Goal: Task Accomplishment & Management: Manage account settings

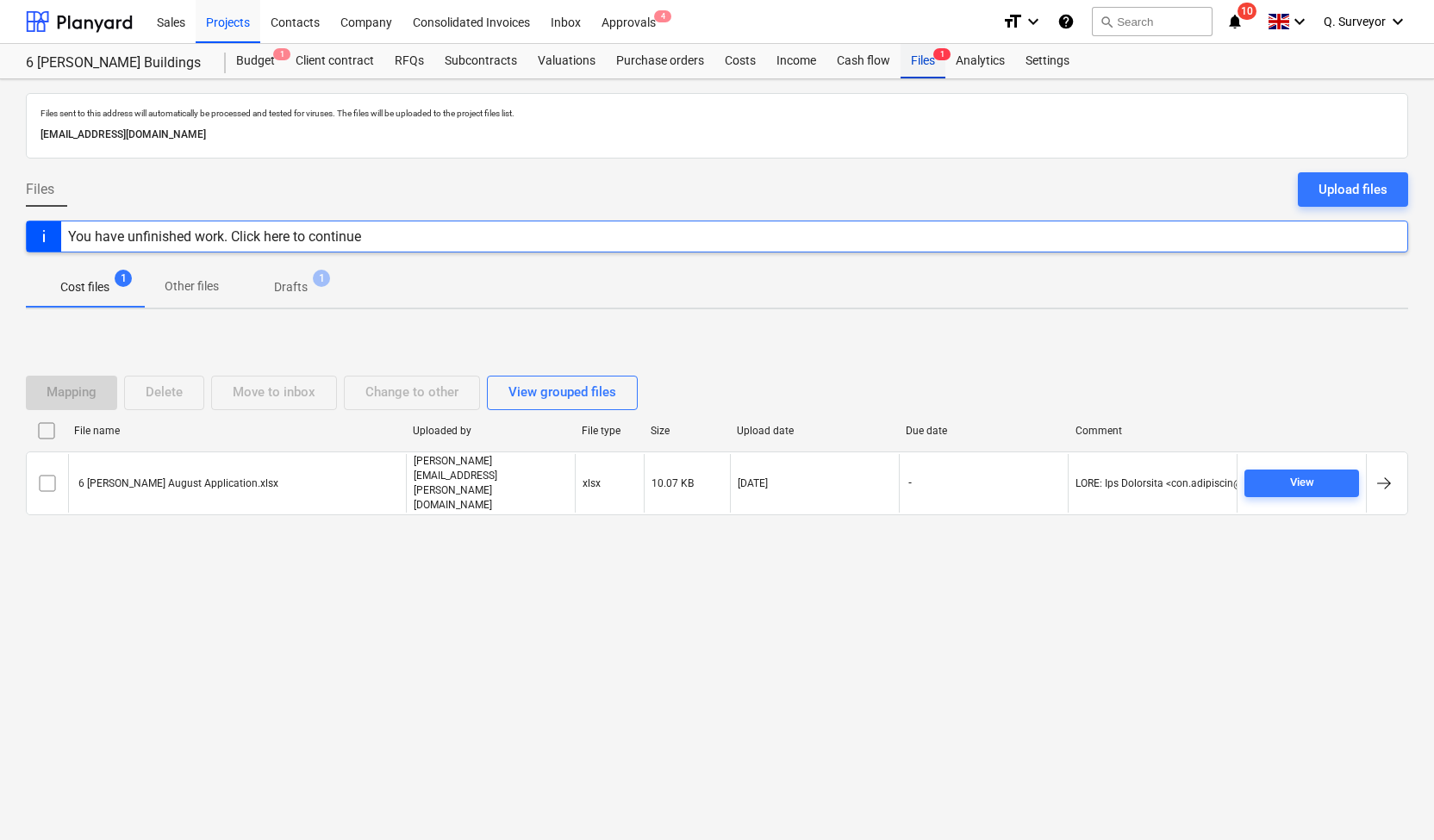
click at [922, 52] on div "Files 1" at bounding box center [922, 61] width 44 height 35
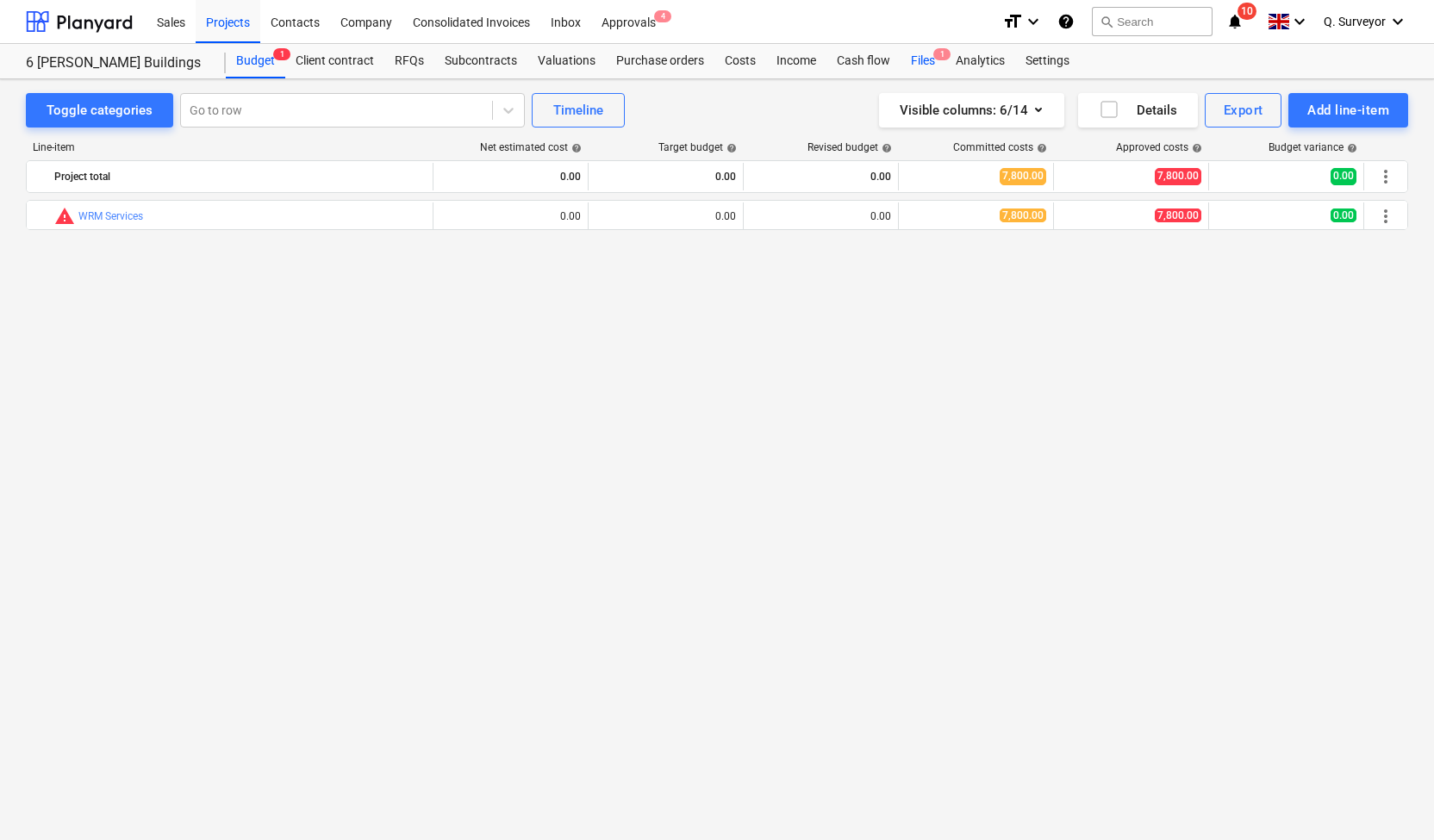
click at [921, 57] on div "Files 1" at bounding box center [922, 61] width 44 height 35
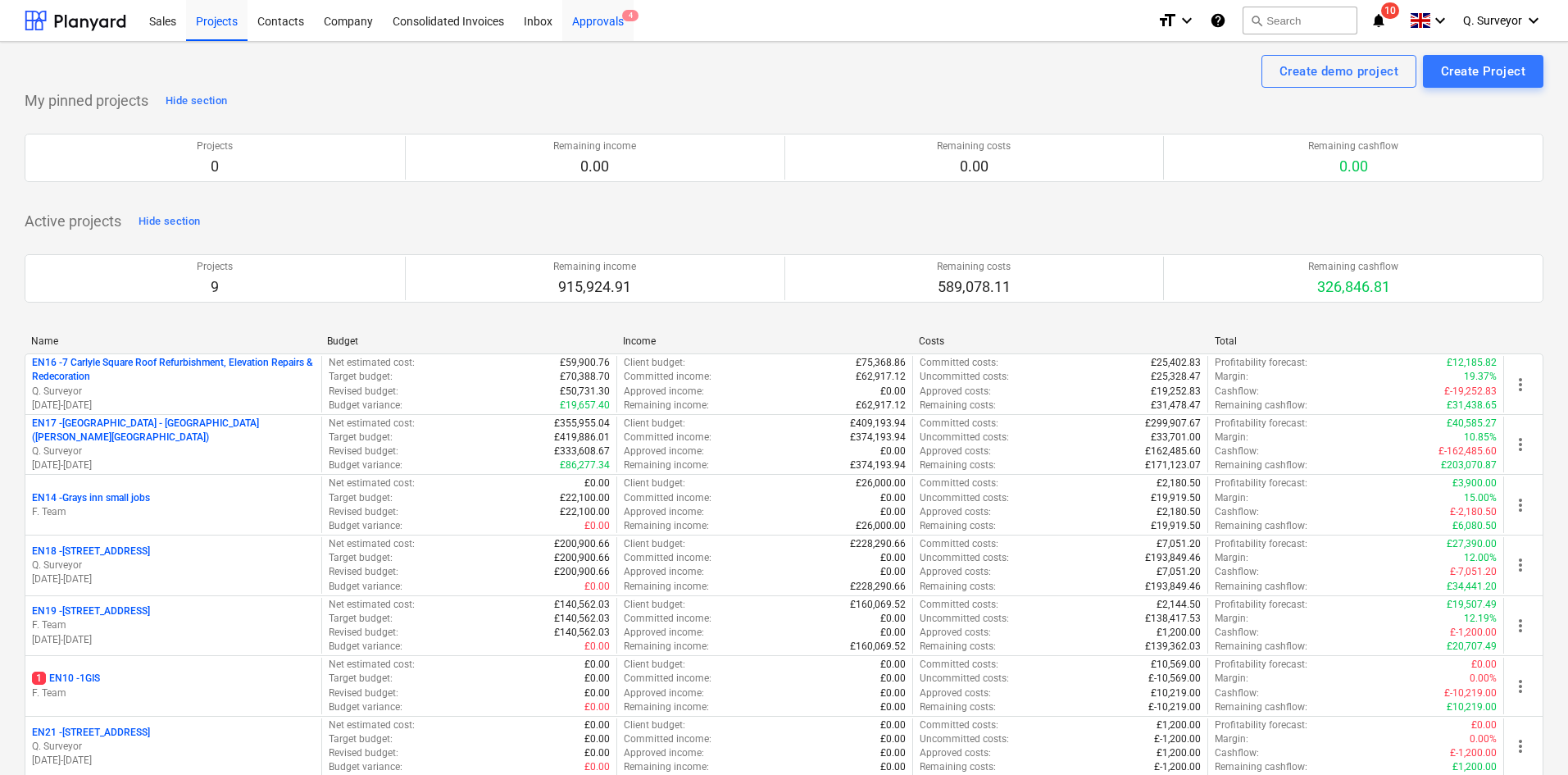
click at [613, 16] on div "Approvals 4" at bounding box center [598, 20] width 71 height 42
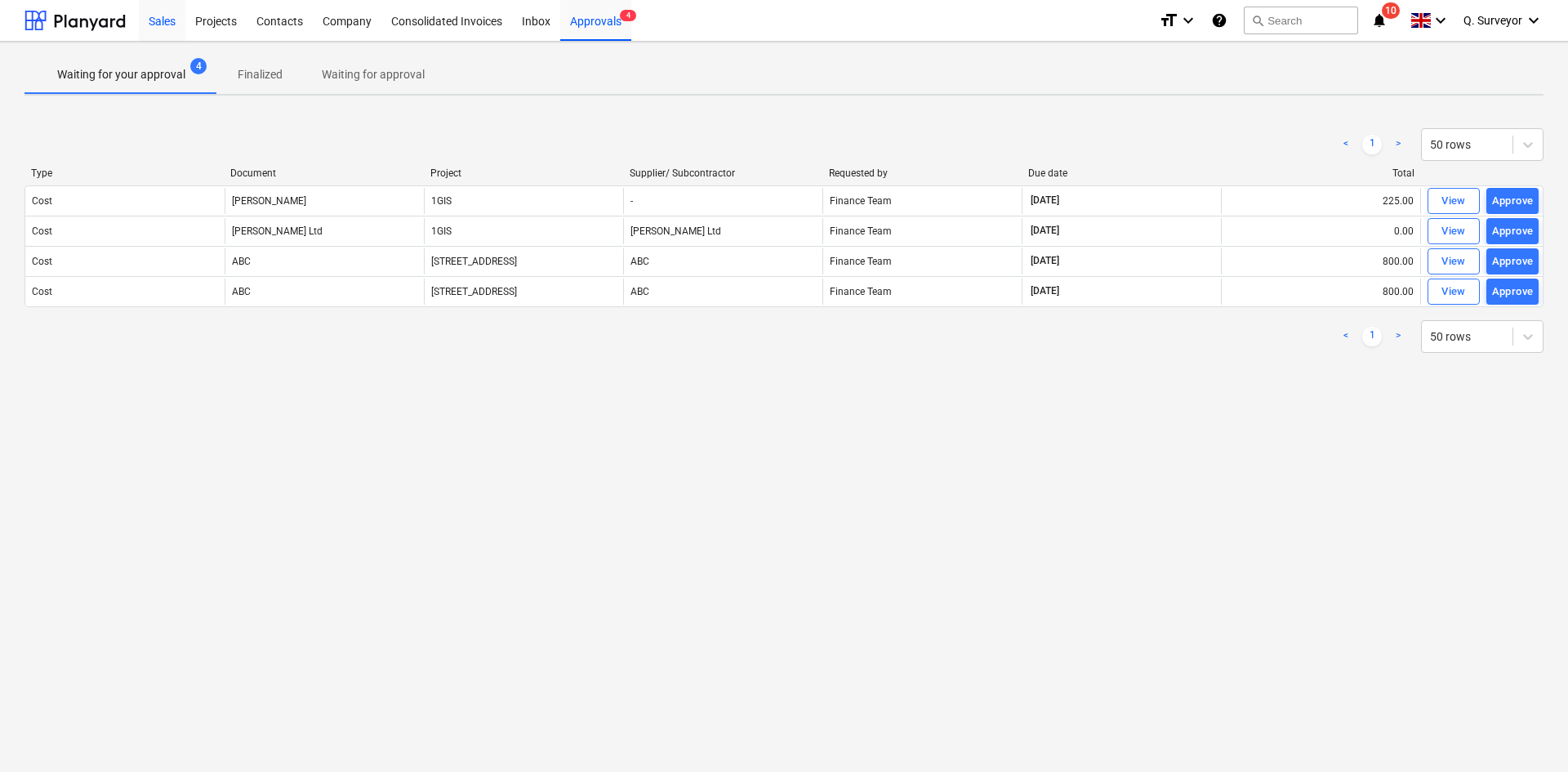
click at [165, 22] on div "Sales" at bounding box center [162, 20] width 47 height 42
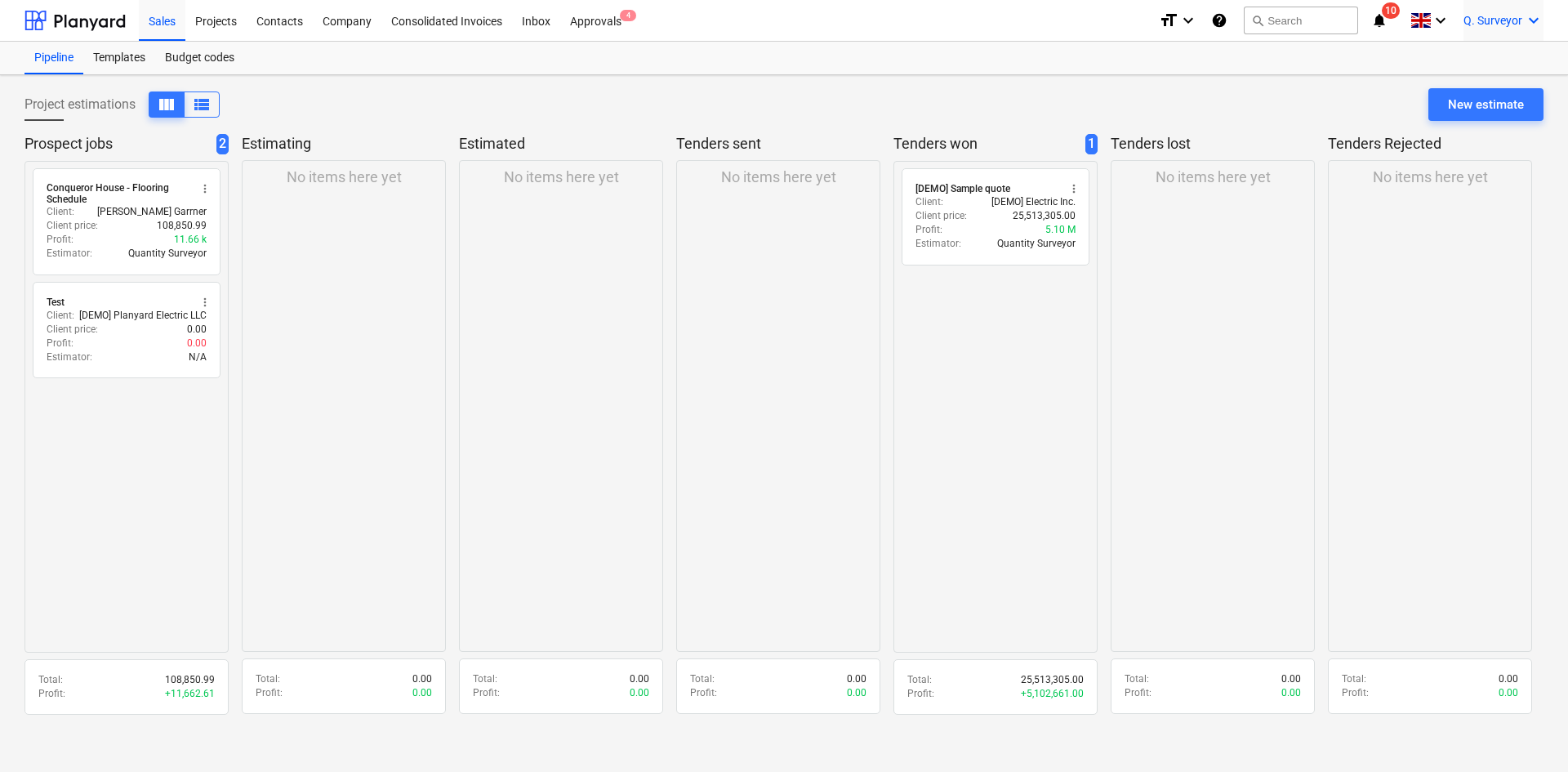
click at [1358, 17] on icon "keyboard_arrow_down" at bounding box center [1533, 20] width 20 height 20
click at [1358, 58] on div "Settings" at bounding box center [1494, 64] width 98 height 26
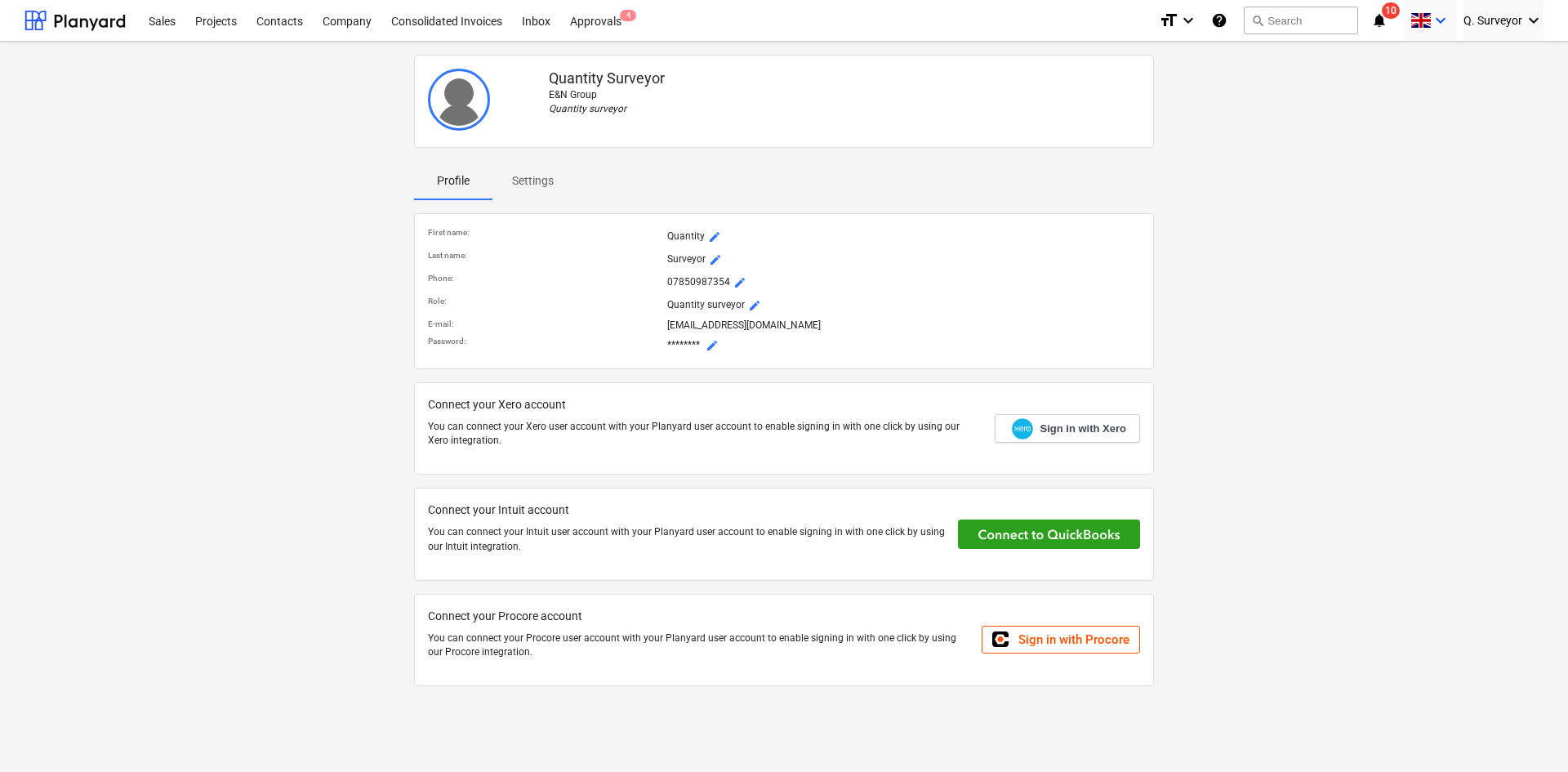
click at [1358, 26] on icon "keyboard_arrow_down" at bounding box center [1440, 20] width 20 height 20
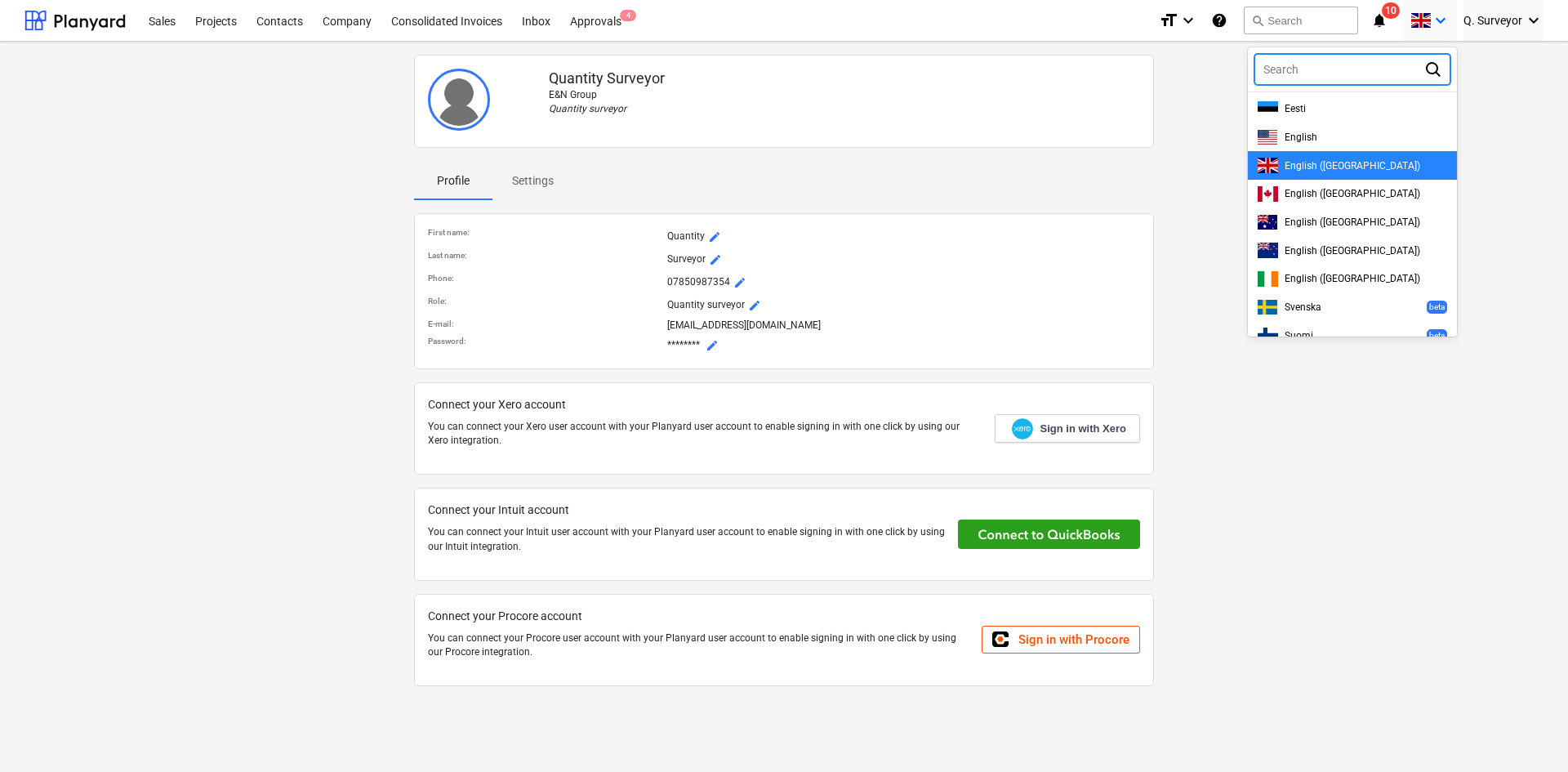
click at [1358, 26] on div at bounding box center [784, 386] width 1568 height 772
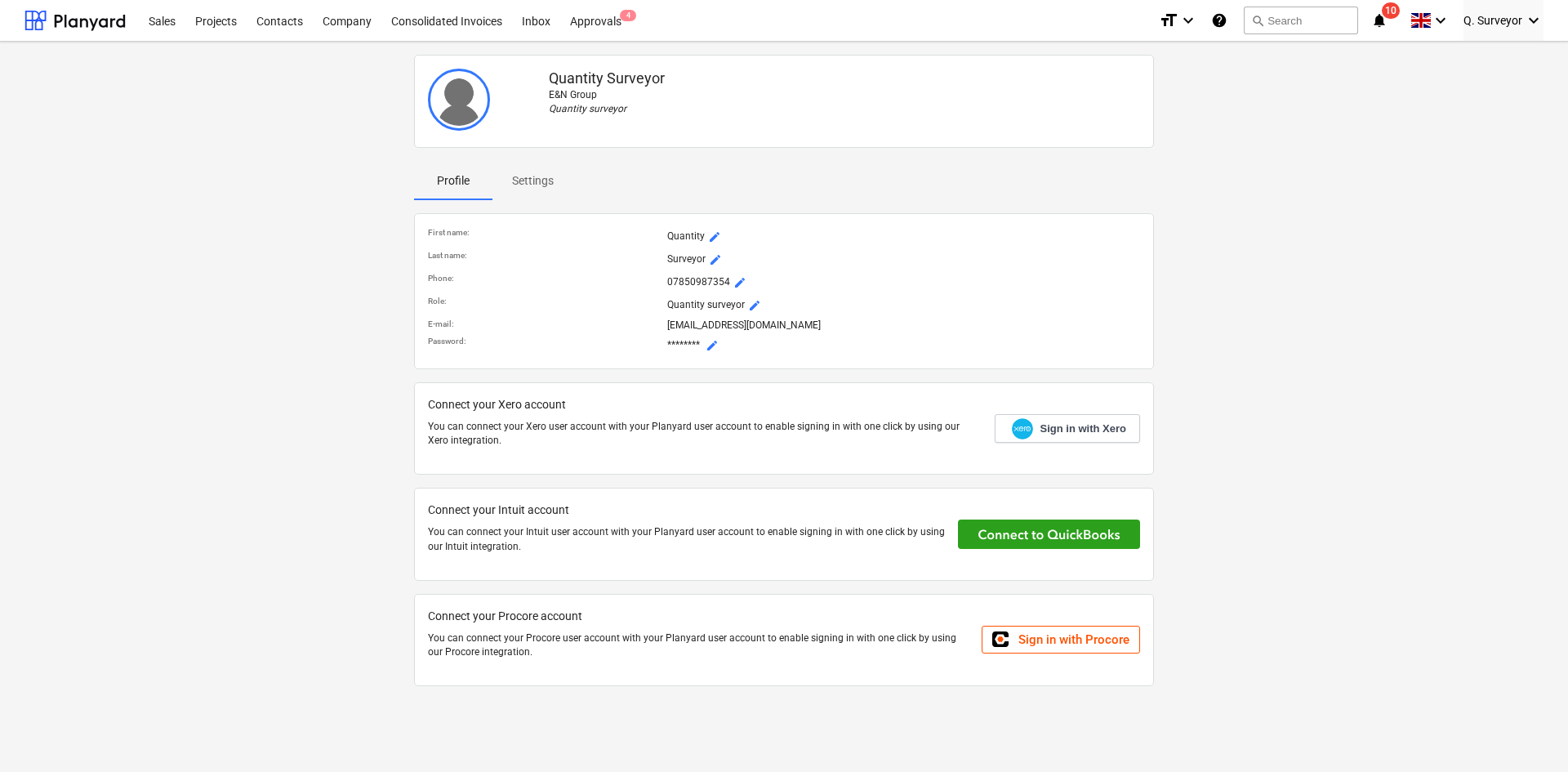
click at [1358, 22] on div "format_size keyboard_arrow_down help search Search notifications 10 keyboard_ar…" at bounding box center [1351, 21] width 385 height 41
click at [1358, 16] on icon "notifications" at bounding box center [1378, 20] width 16 height 20
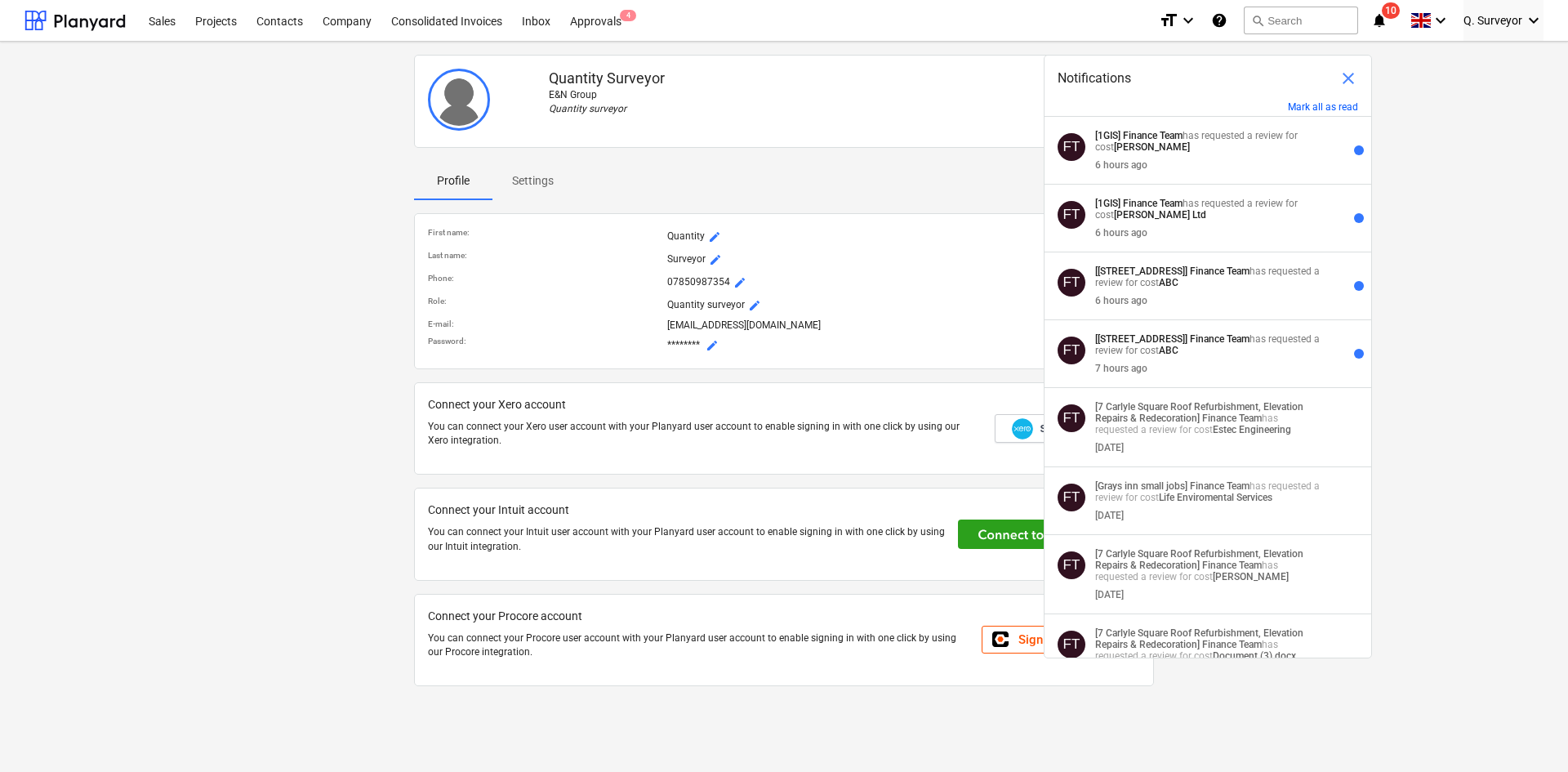
click at [8, 158] on div "Quantity Surveyor E&N Group Quantity surveyor Profile Settings First name : Qua…" at bounding box center [784, 407] width 1568 height 730
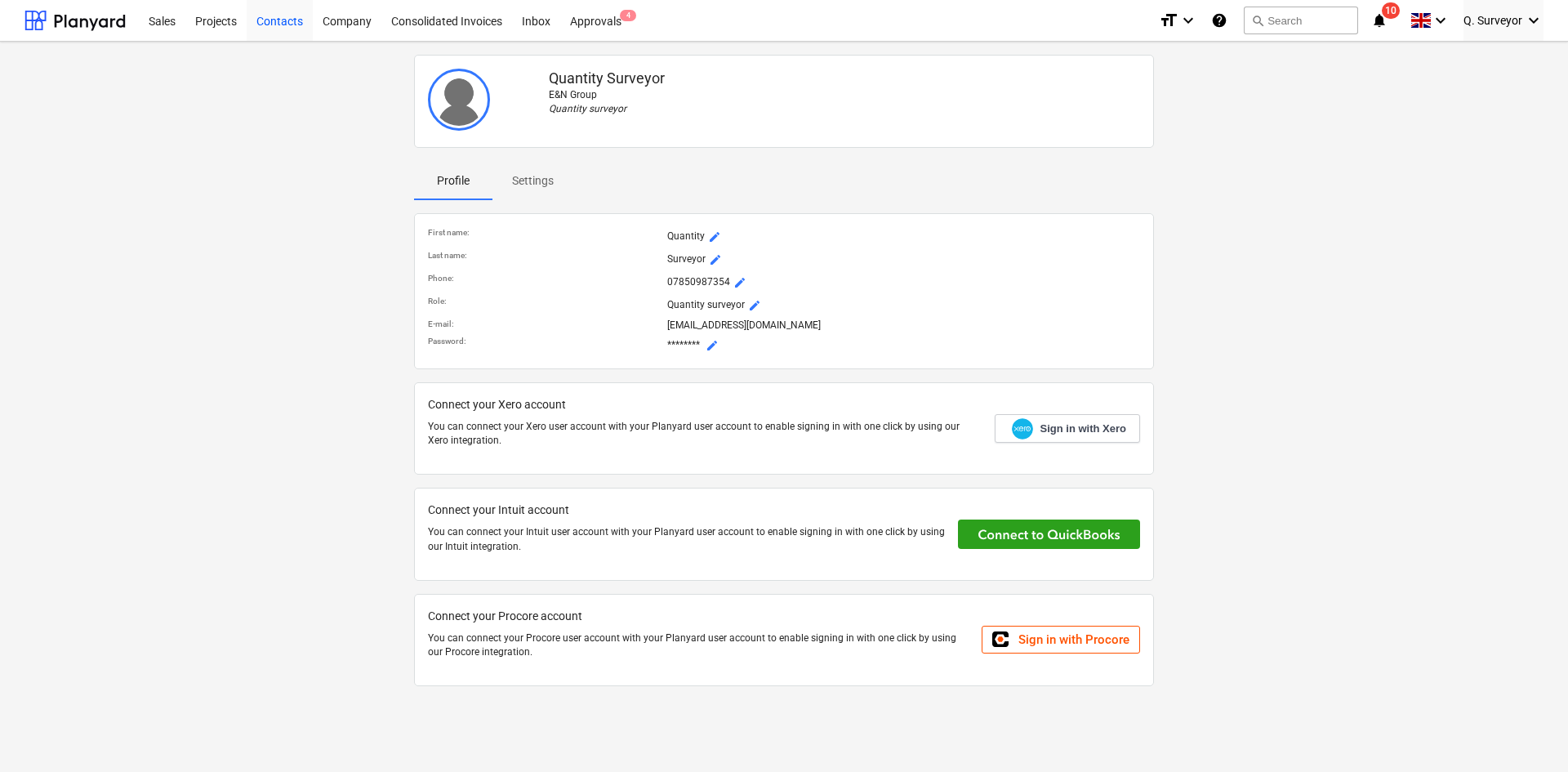
click at [263, 22] on div "Contacts" at bounding box center [280, 20] width 66 height 42
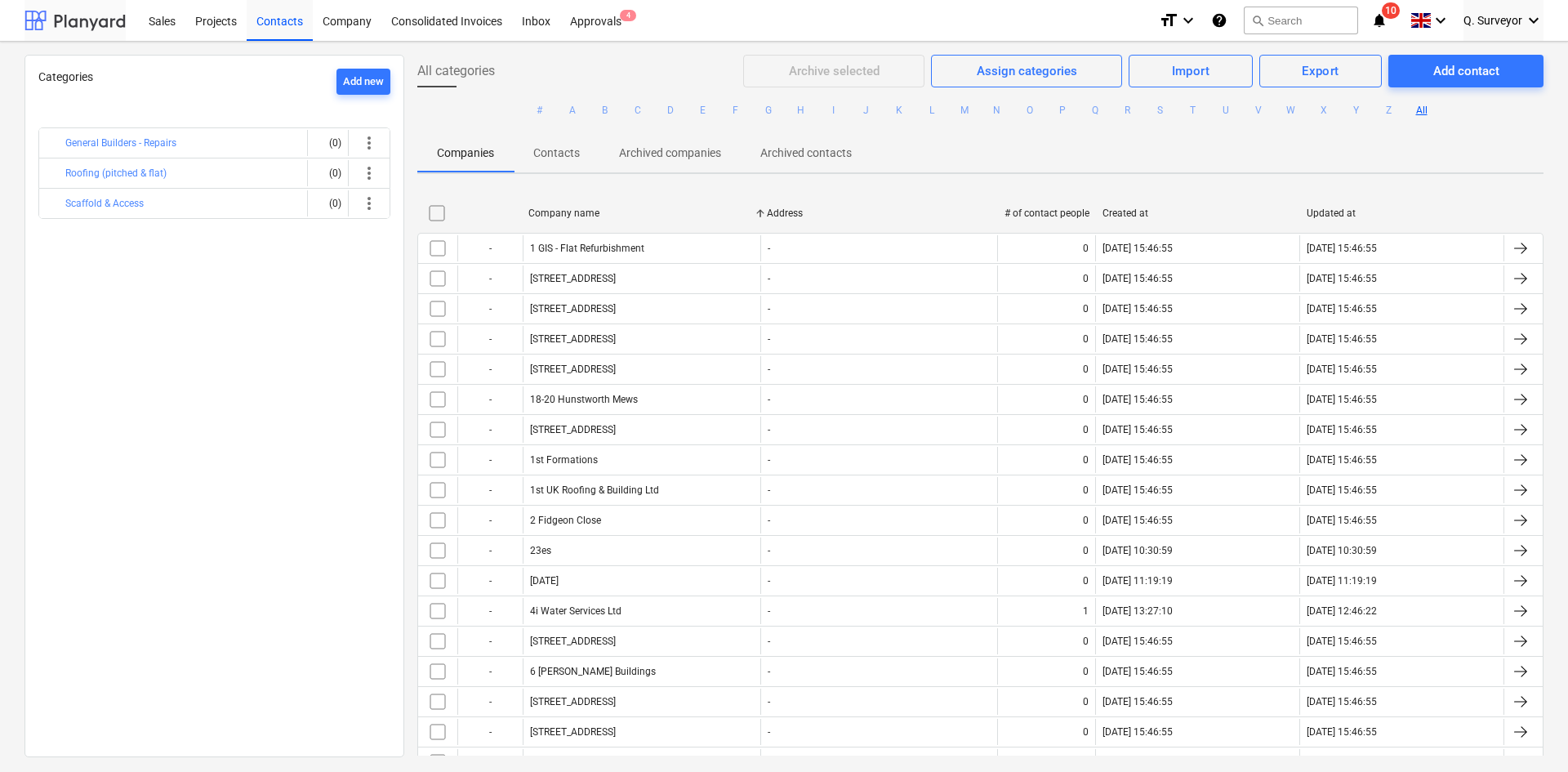
click at [90, 28] on div at bounding box center [75, 21] width 101 height 41
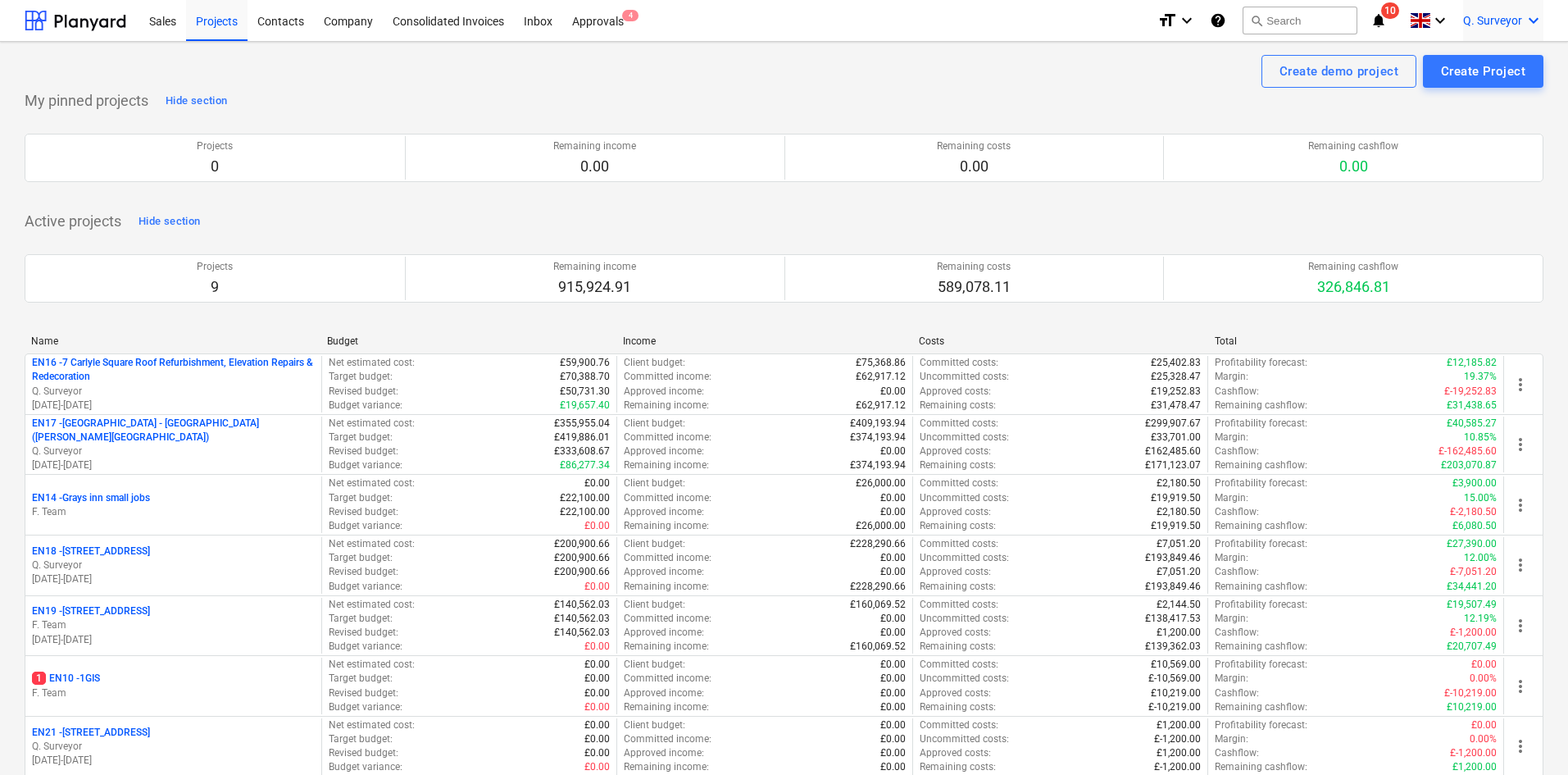
click at [1363, 20] on span "Q. Surveyor" at bounding box center [1492, 21] width 59 height 13
click at [1363, 65] on div "Settings" at bounding box center [1494, 64] width 99 height 26
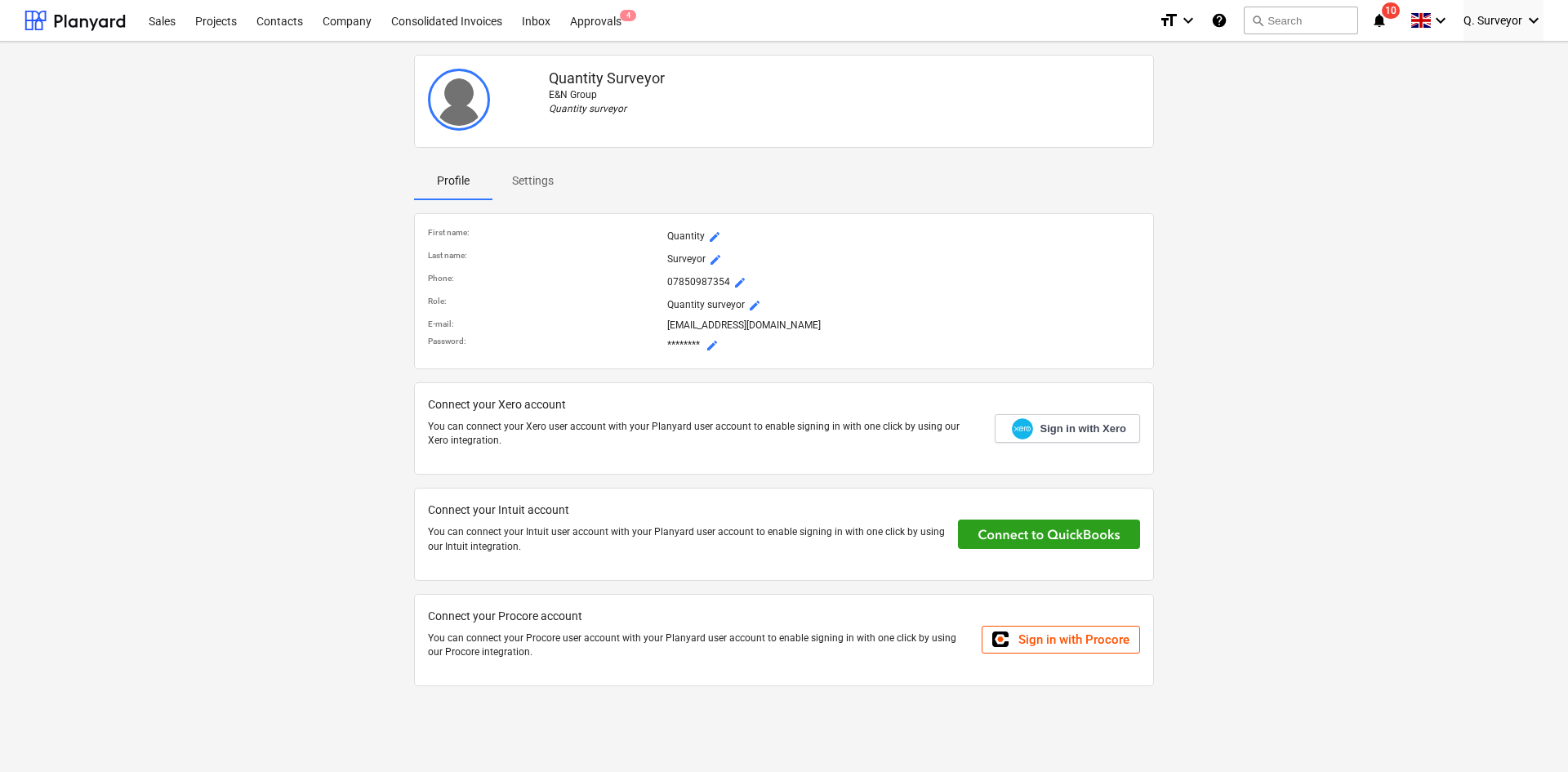
click at [1358, 14] on span "10" at bounding box center [1390, 10] width 18 height 16
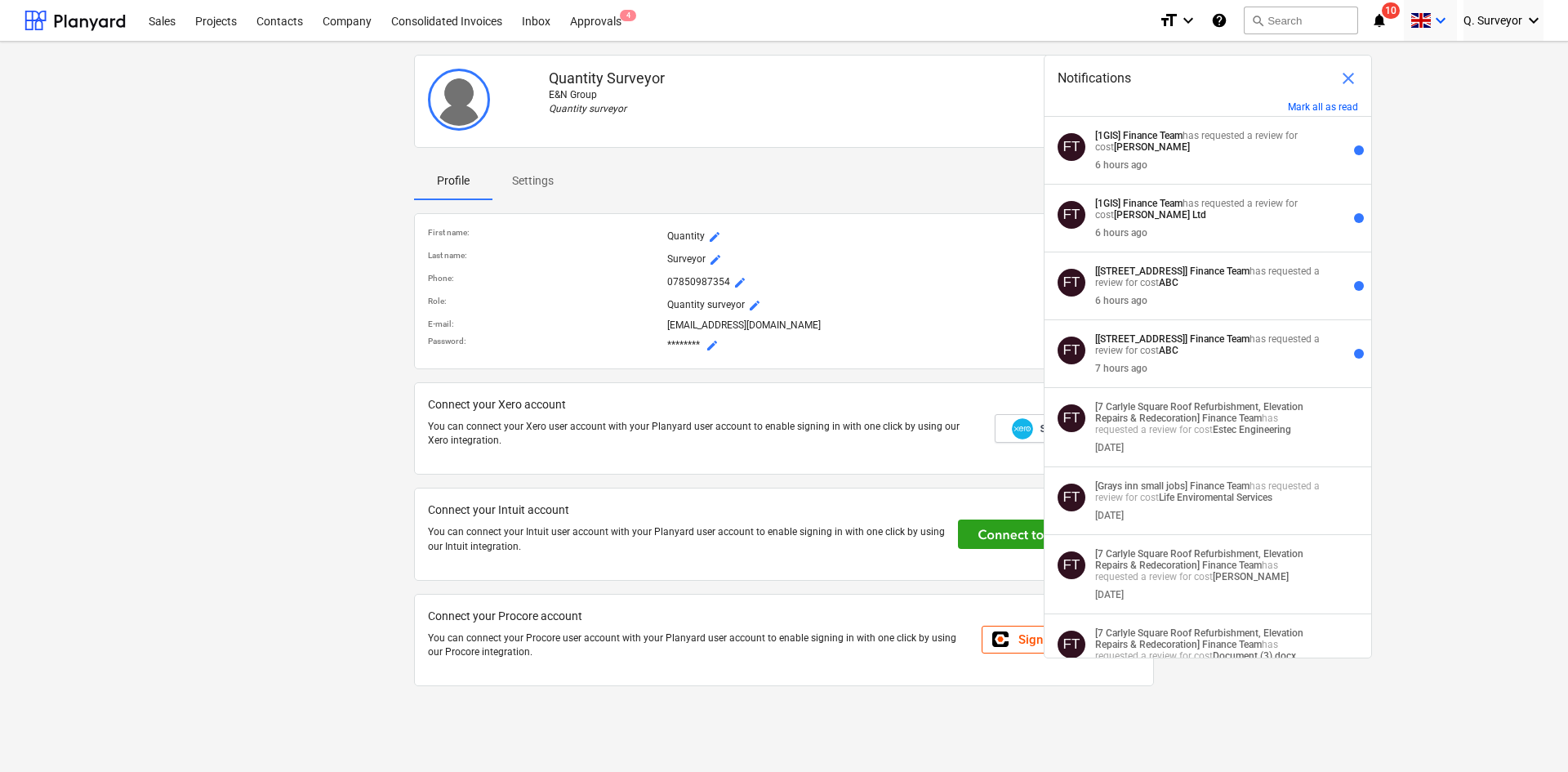
click at [1358, 22] on icon "keyboard_arrow_down" at bounding box center [1440, 20] width 20 height 20
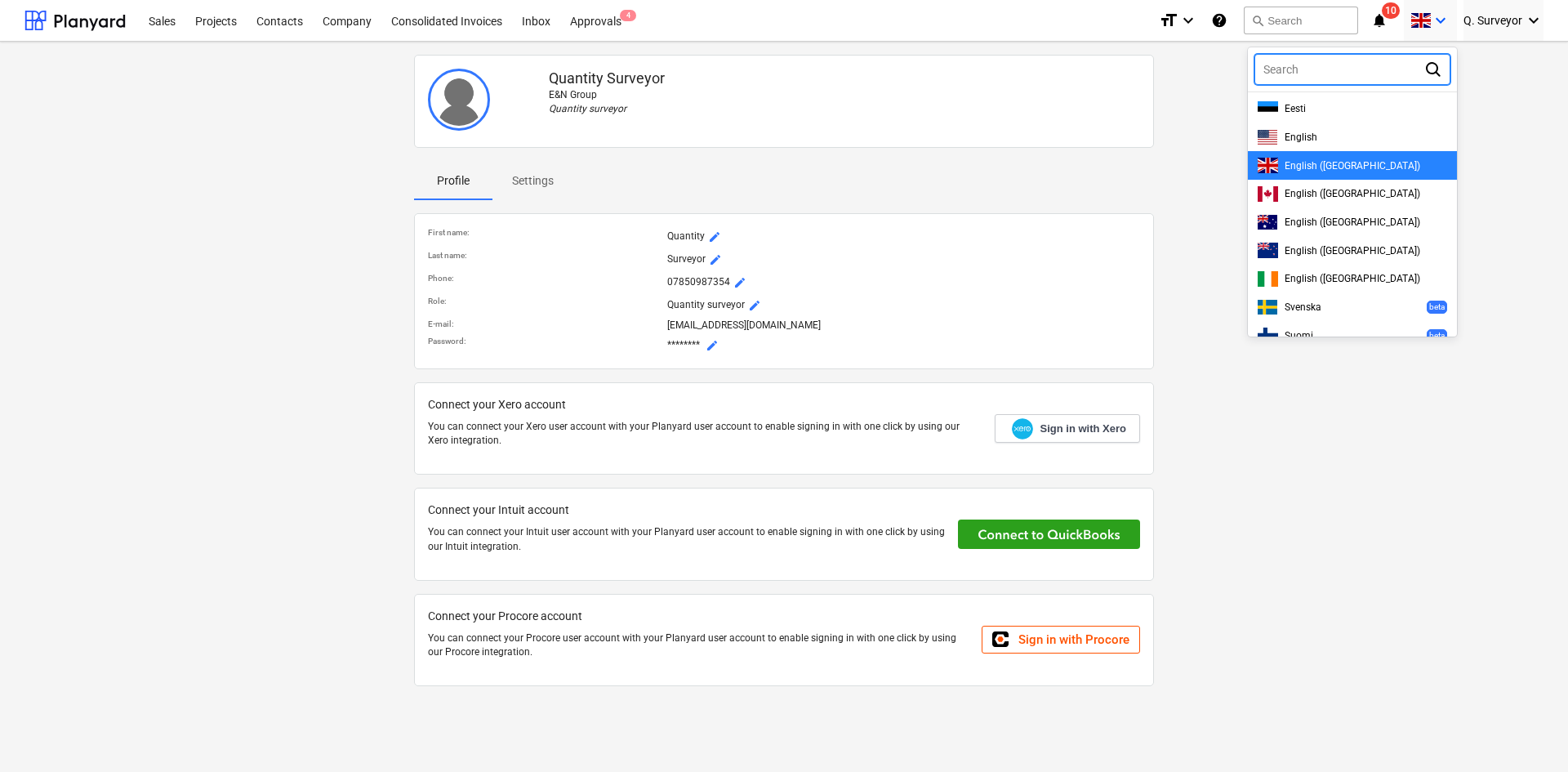
click at [1358, 22] on div at bounding box center [784, 386] width 1568 height 772
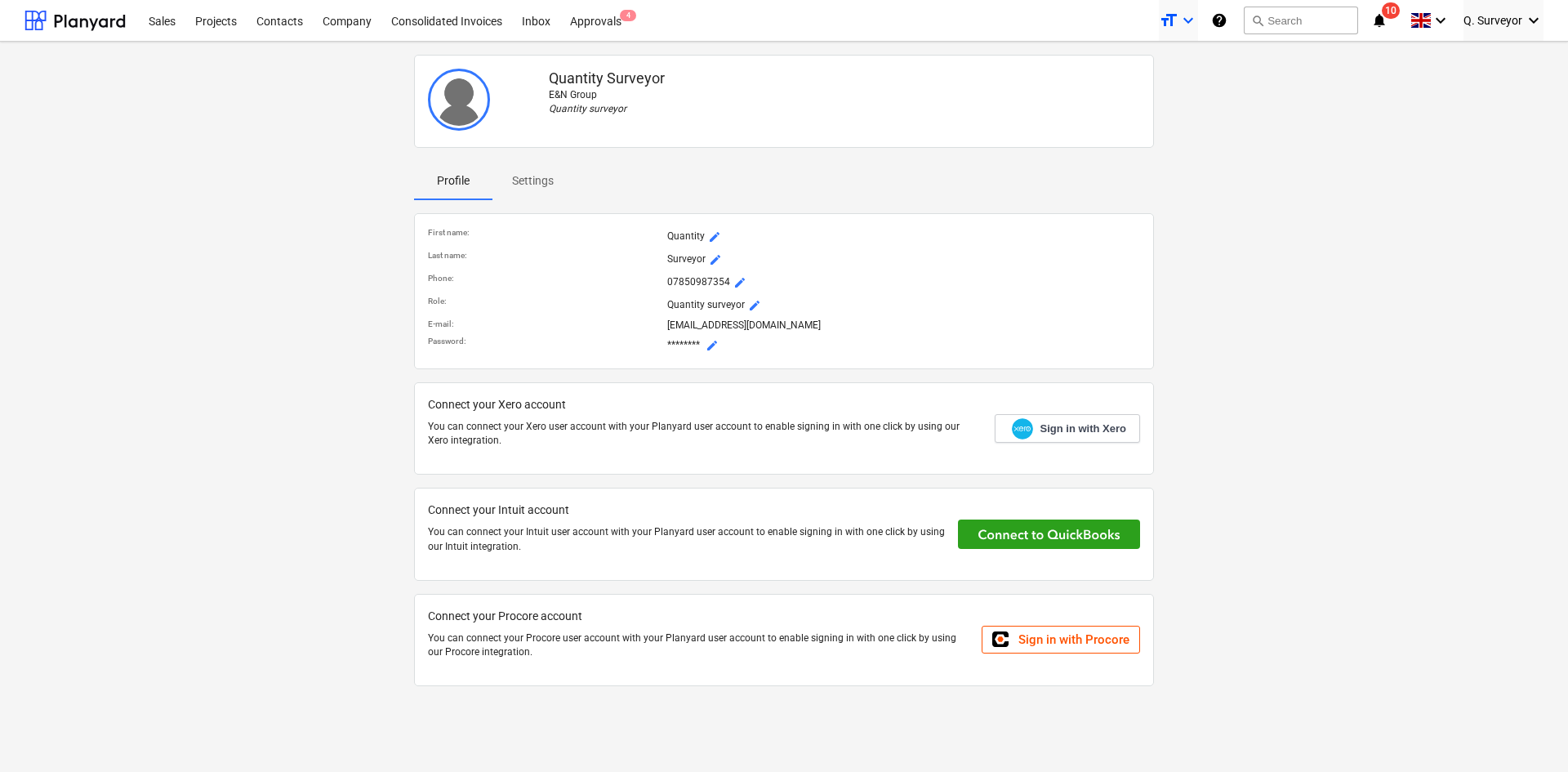
click at [1188, 22] on icon "keyboard_arrow_down" at bounding box center [1188, 20] width 20 height 20
click at [1188, 22] on div at bounding box center [784, 386] width 1568 height 772
click at [347, 27] on div "Company" at bounding box center [346, 20] width 68 height 42
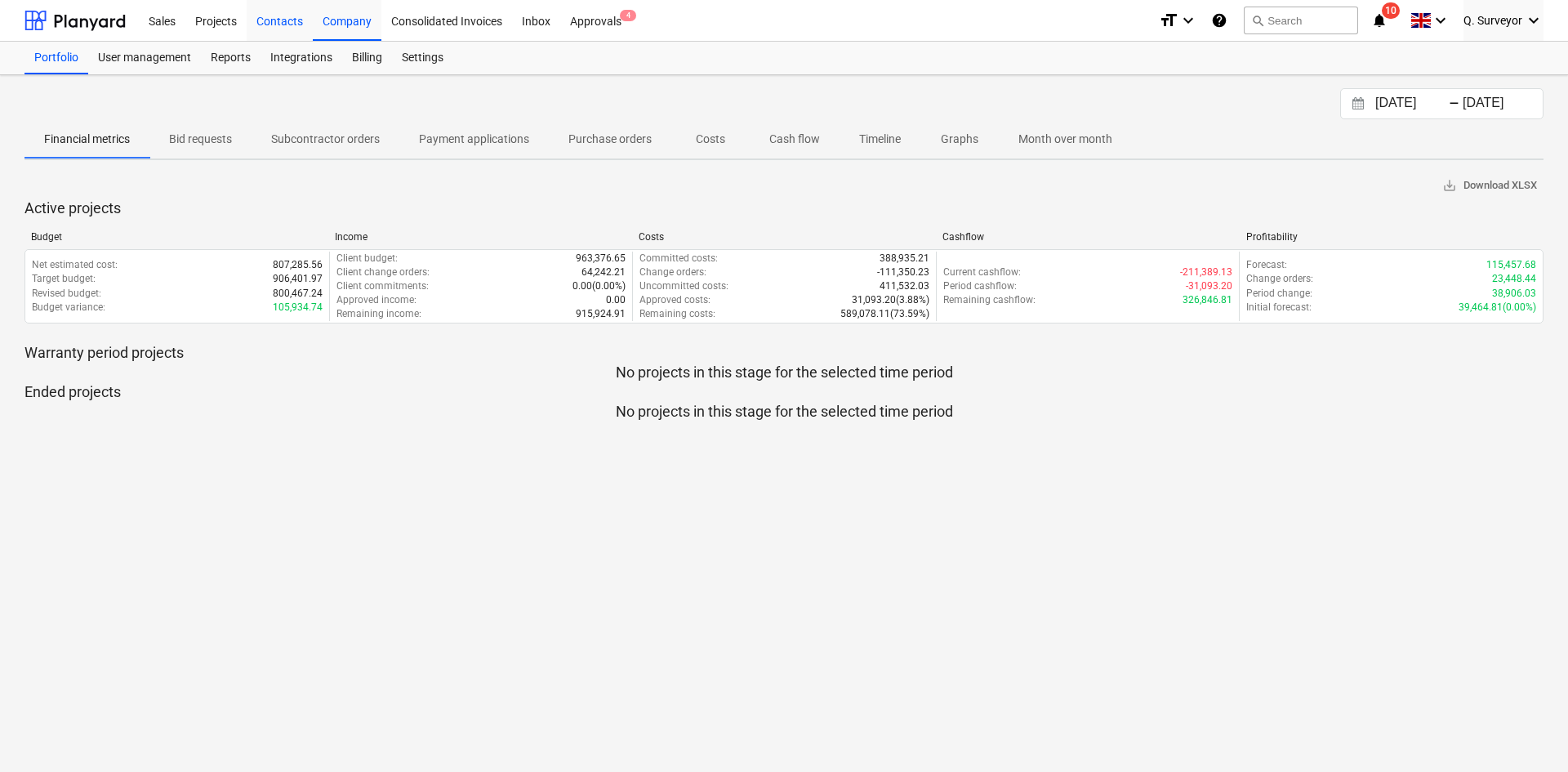
click at [267, 29] on div "Contacts" at bounding box center [280, 20] width 66 height 42
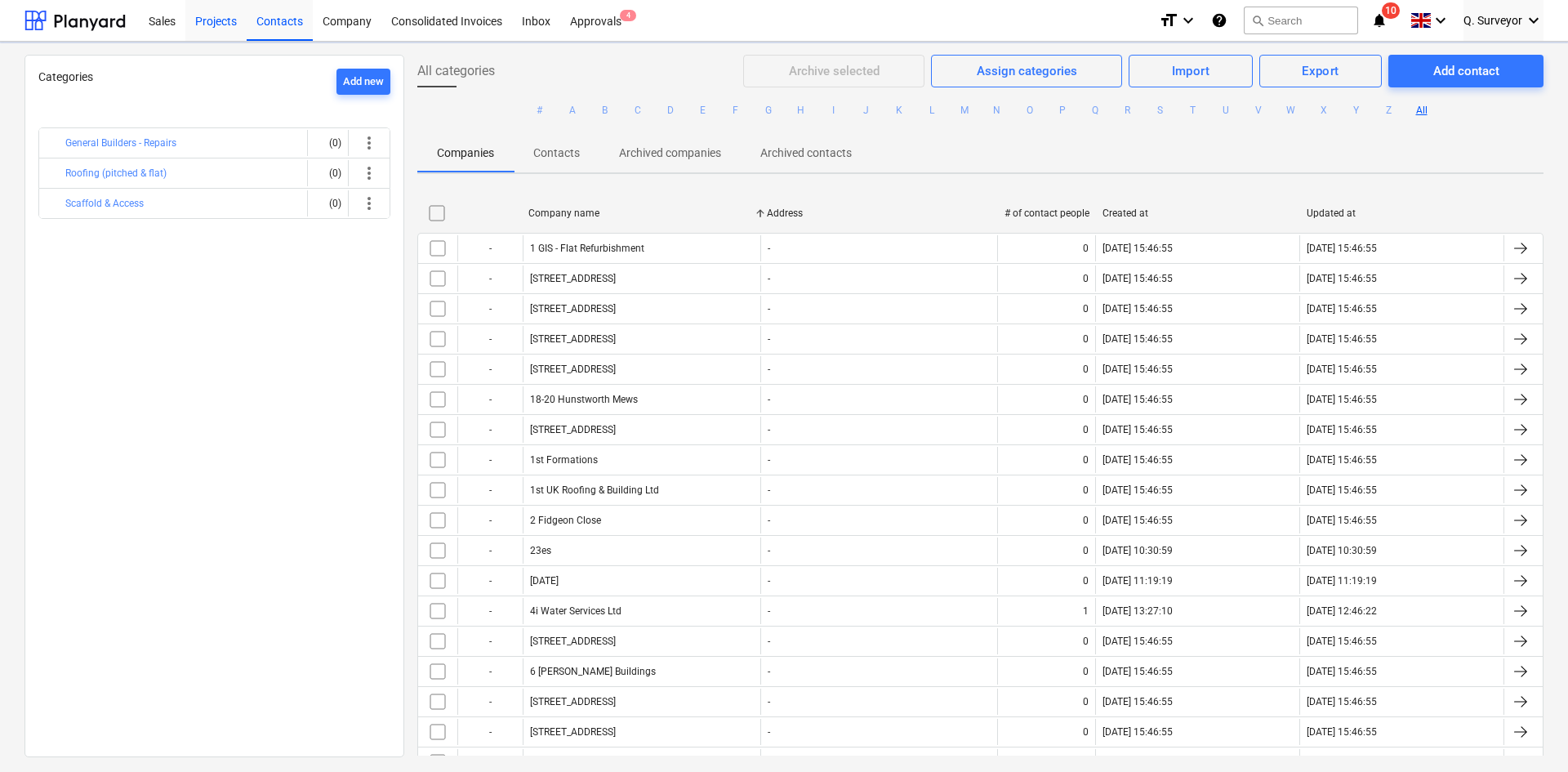
click at [221, 22] on div "Projects" at bounding box center [215, 20] width 61 height 42
click at [210, 22] on div "Projects" at bounding box center [215, 20] width 61 height 42
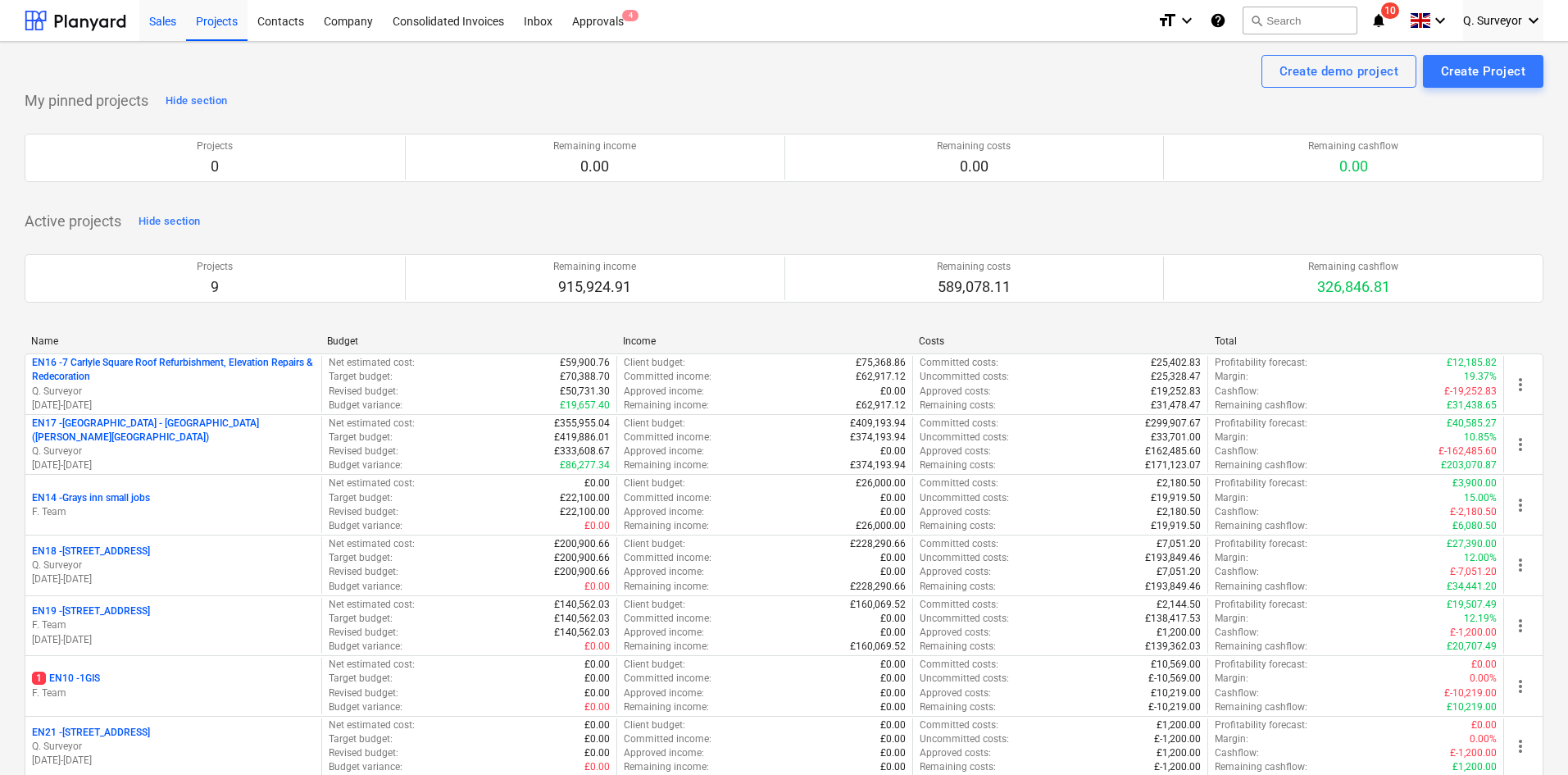
click at [151, 13] on div "Sales" at bounding box center [162, 20] width 47 height 42
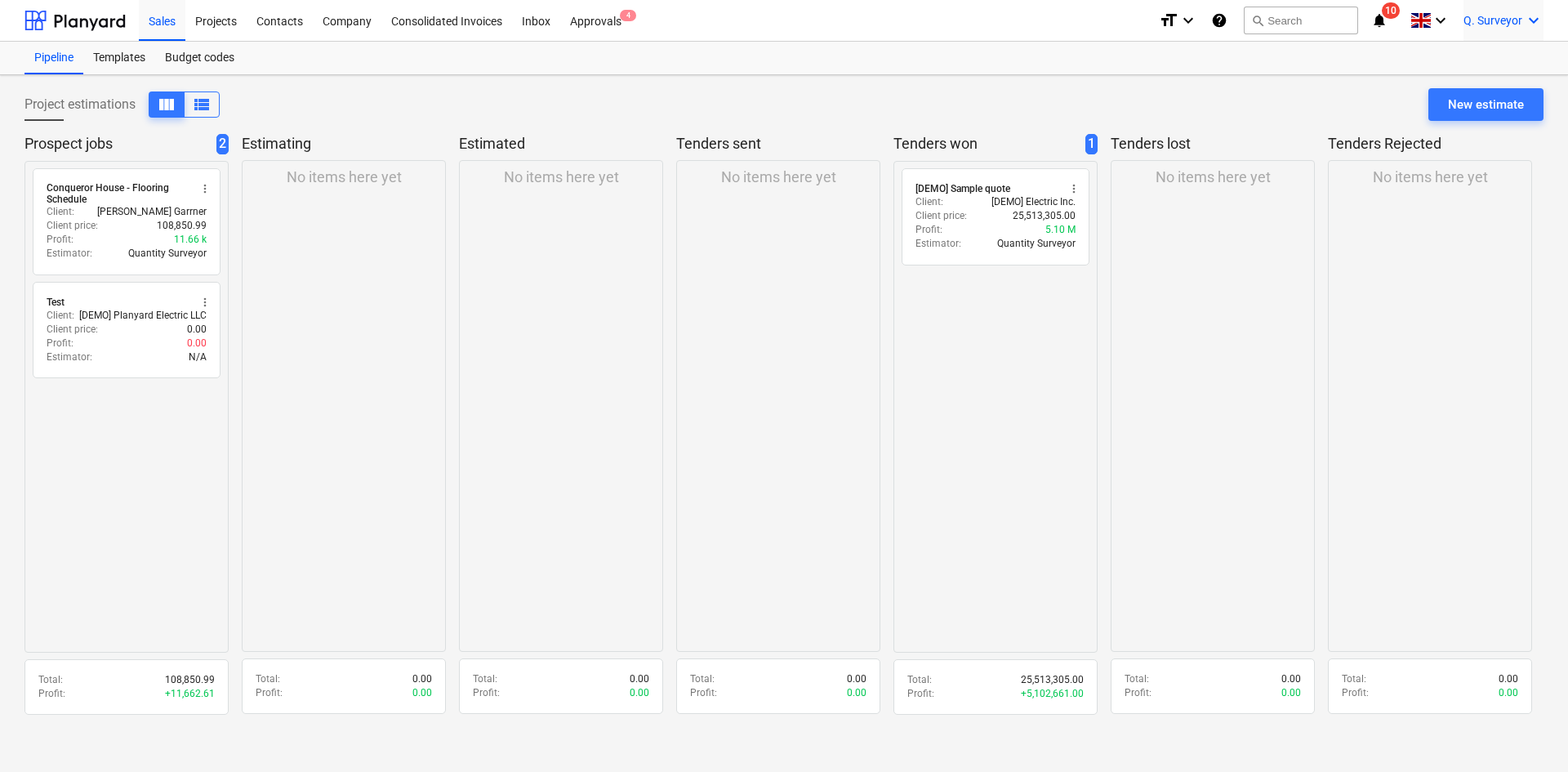
click at [1358, 17] on icon "keyboard_arrow_down" at bounding box center [1533, 20] width 20 height 20
click at [1358, 92] on div "Log out" at bounding box center [1494, 90] width 98 height 26
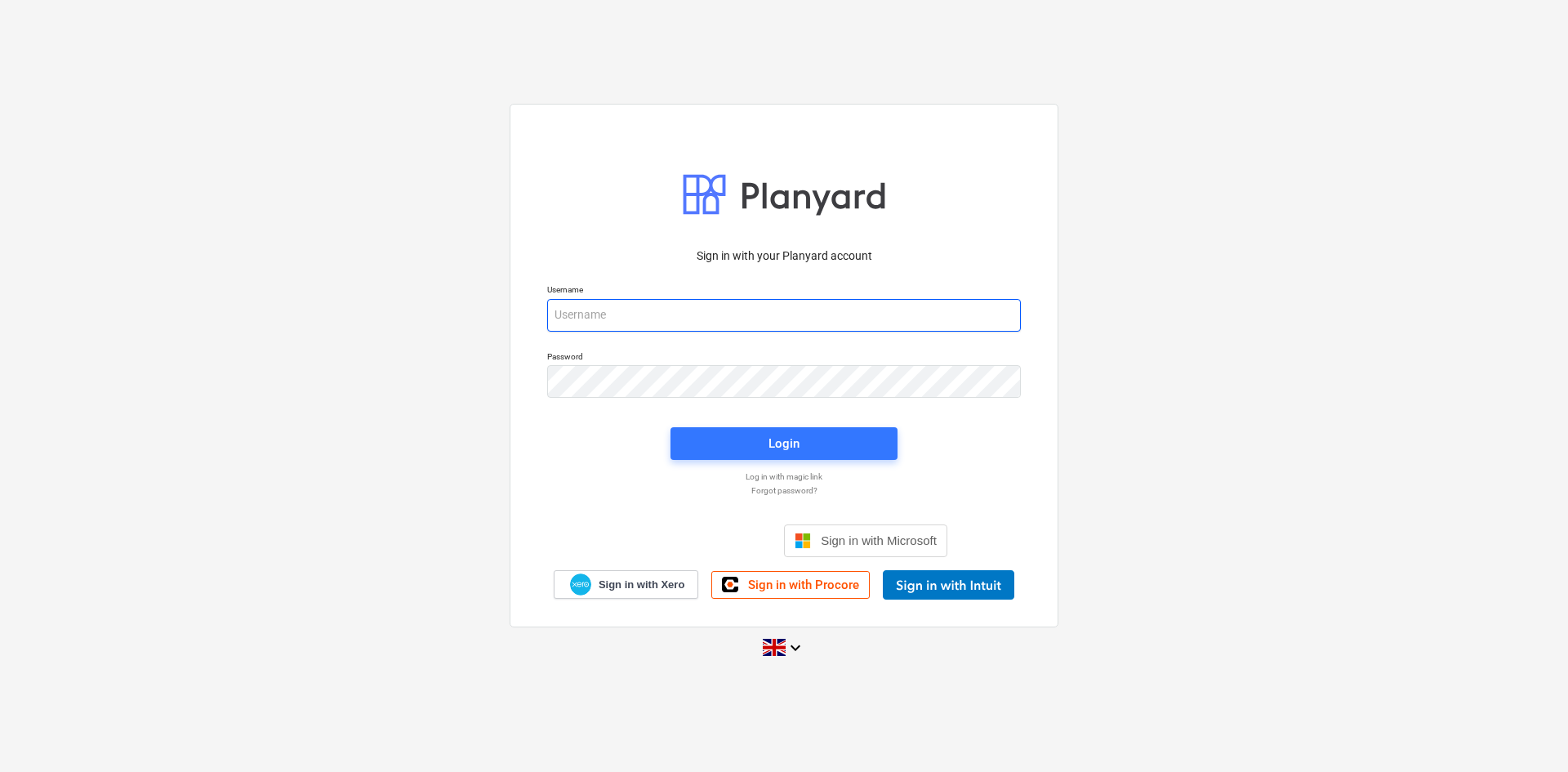
click at [648, 313] on input "email" at bounding box center [784, 314] width 473 height 33
type input "[EMAIL_ADDRESS][DOMAIN_NAME]"
click at [766, 451] on span "Login" at bounding box center [784, 444] width 188 height 22
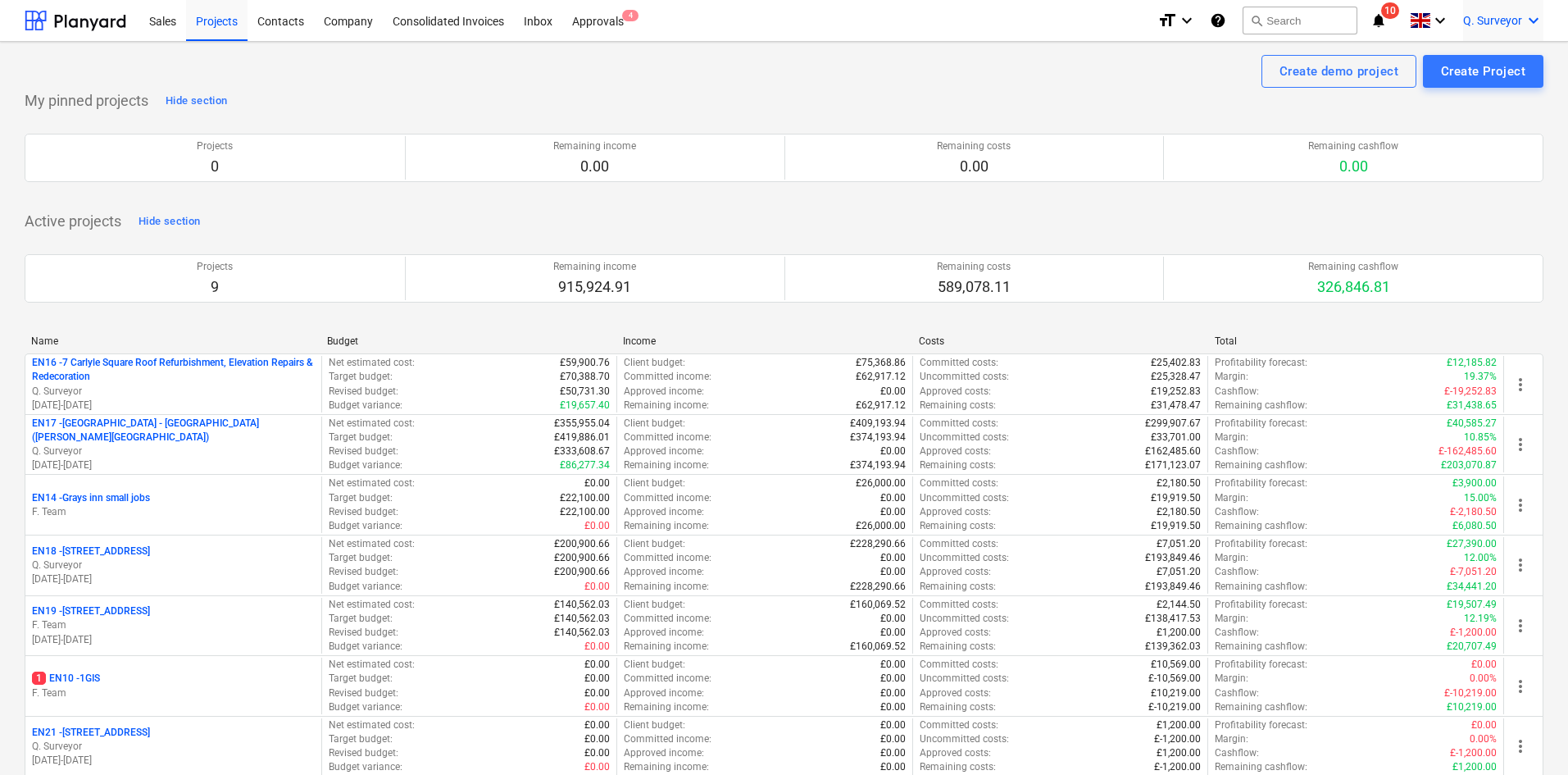
click at [1537, 23] on icon "keyboard_arrow_down" at bounding box center [1533, 20] width 20 height 20
click at [1316, 13] on div at bounding box center [784, 387] width 1568 height 775
click at [1295, 21] on button "search Search" at bounding box center [1299, 21] width 115 height 28
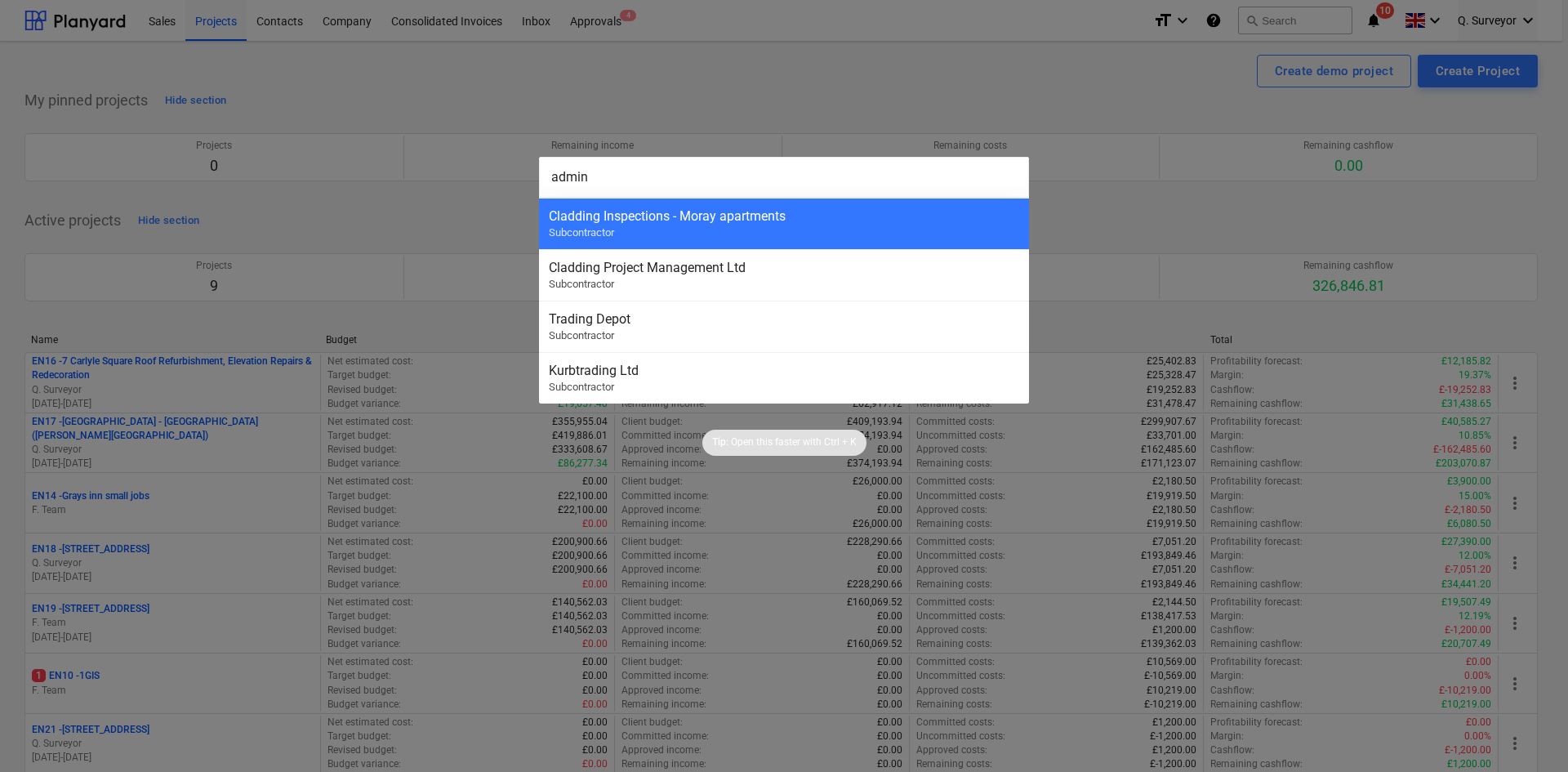
type input "admin"
click at [1071, 108] on div at bounding box center [784, 386] width 1568 height 772
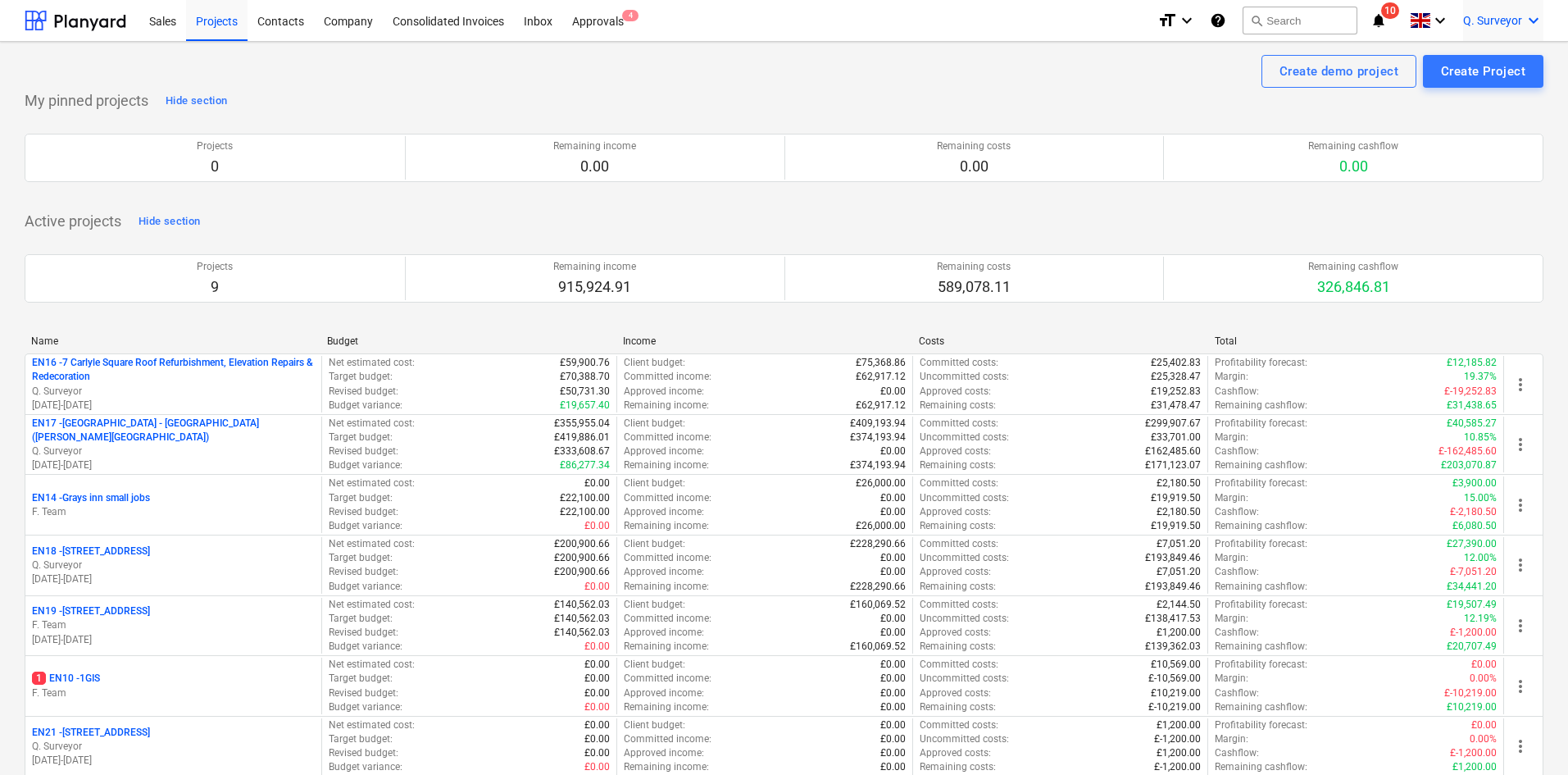
click at [1529, 11] on icon "keyboard_arrow_down" at bounding box center [1533, 20] width 20 height 20
click at [1485, 58] on div "Settings" at bounding box center [1494, 64] width 99 height 26
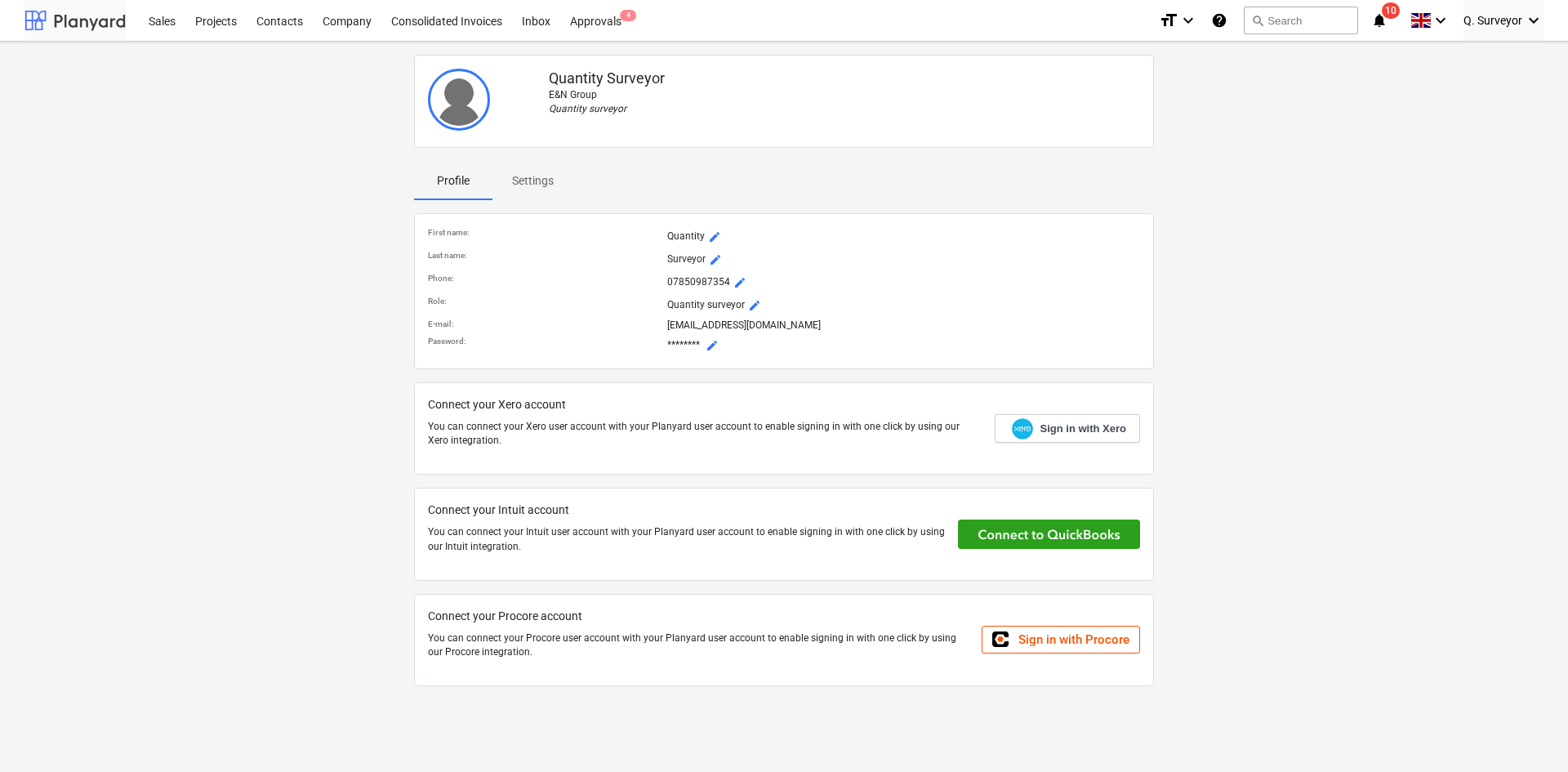
click at [36, 19] on div at bounding box center [75, 21] width 101 height 41
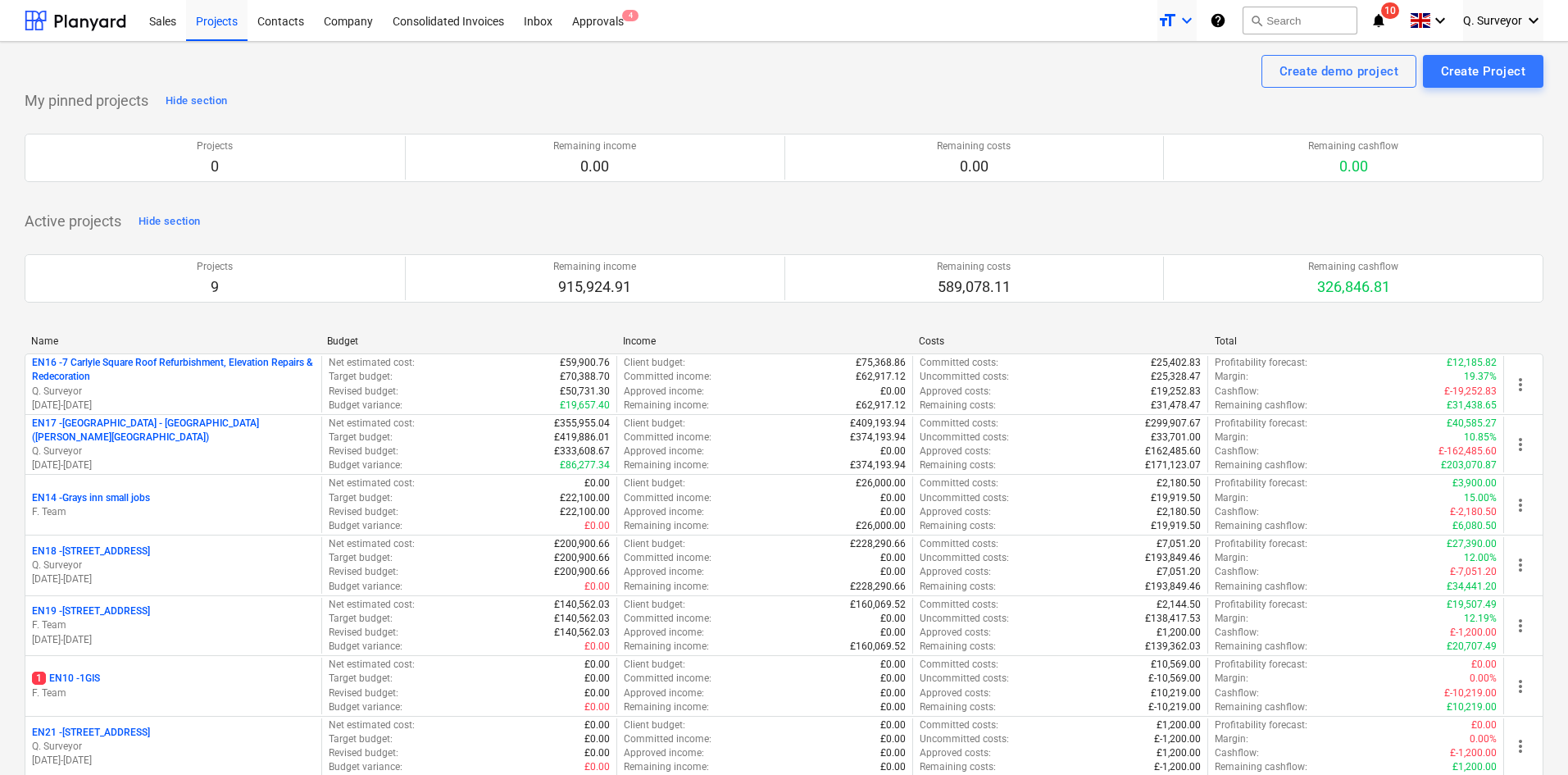
click at [1183, 10] on icon "keyboard_arrow_down" at bounding box center [1186, 20] width 20 height 20
click at [1181, 10] on div at bounding box center [784, 387] width 1568 height 775
click at [1266, 16] on button "search Search" at bounding box center [1299, 21] width 115 height 28
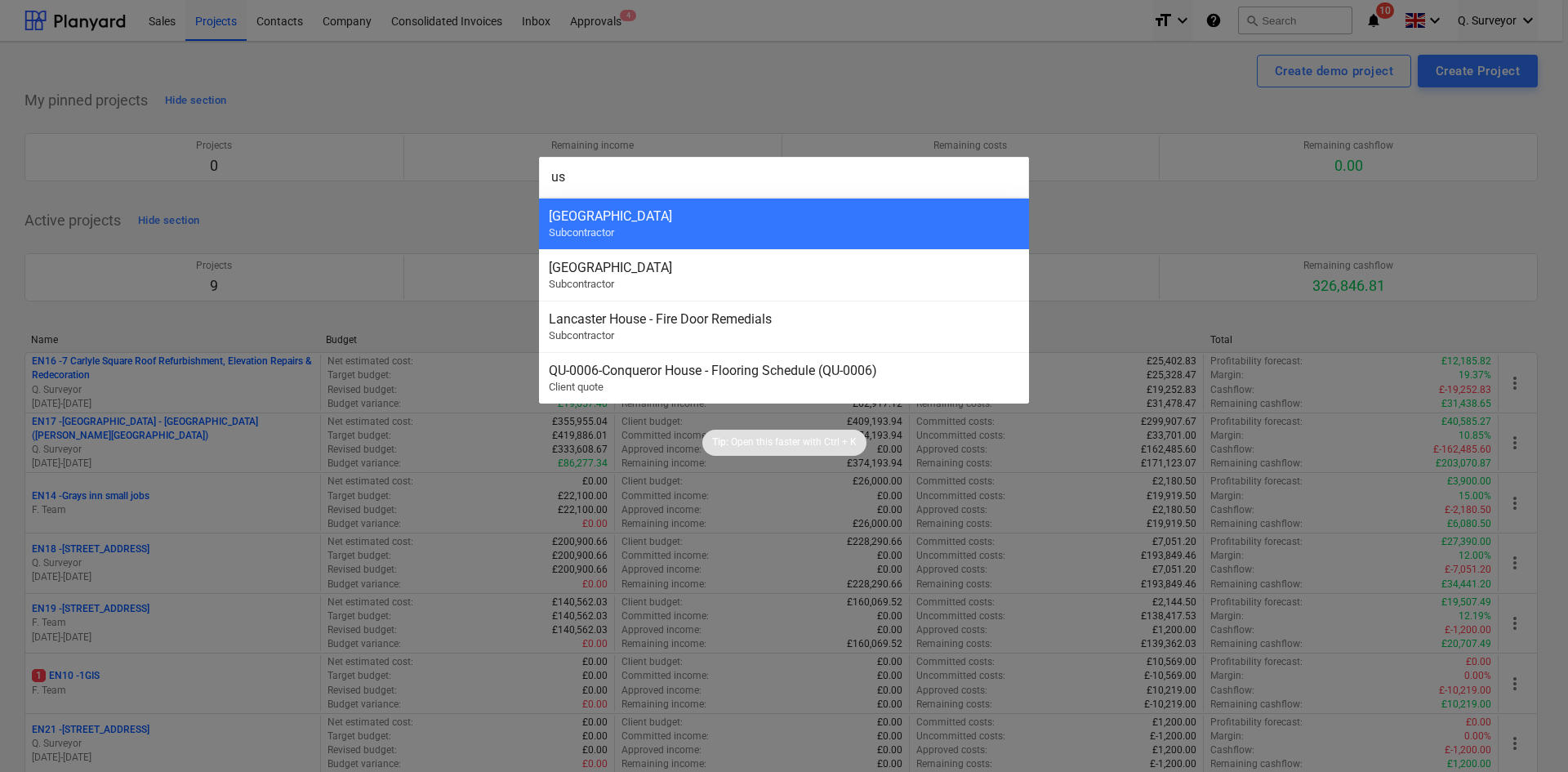
type input "u"
type input "a"
click at [664, 104] on div at bounding box center [784, 386] width 1568 height 772
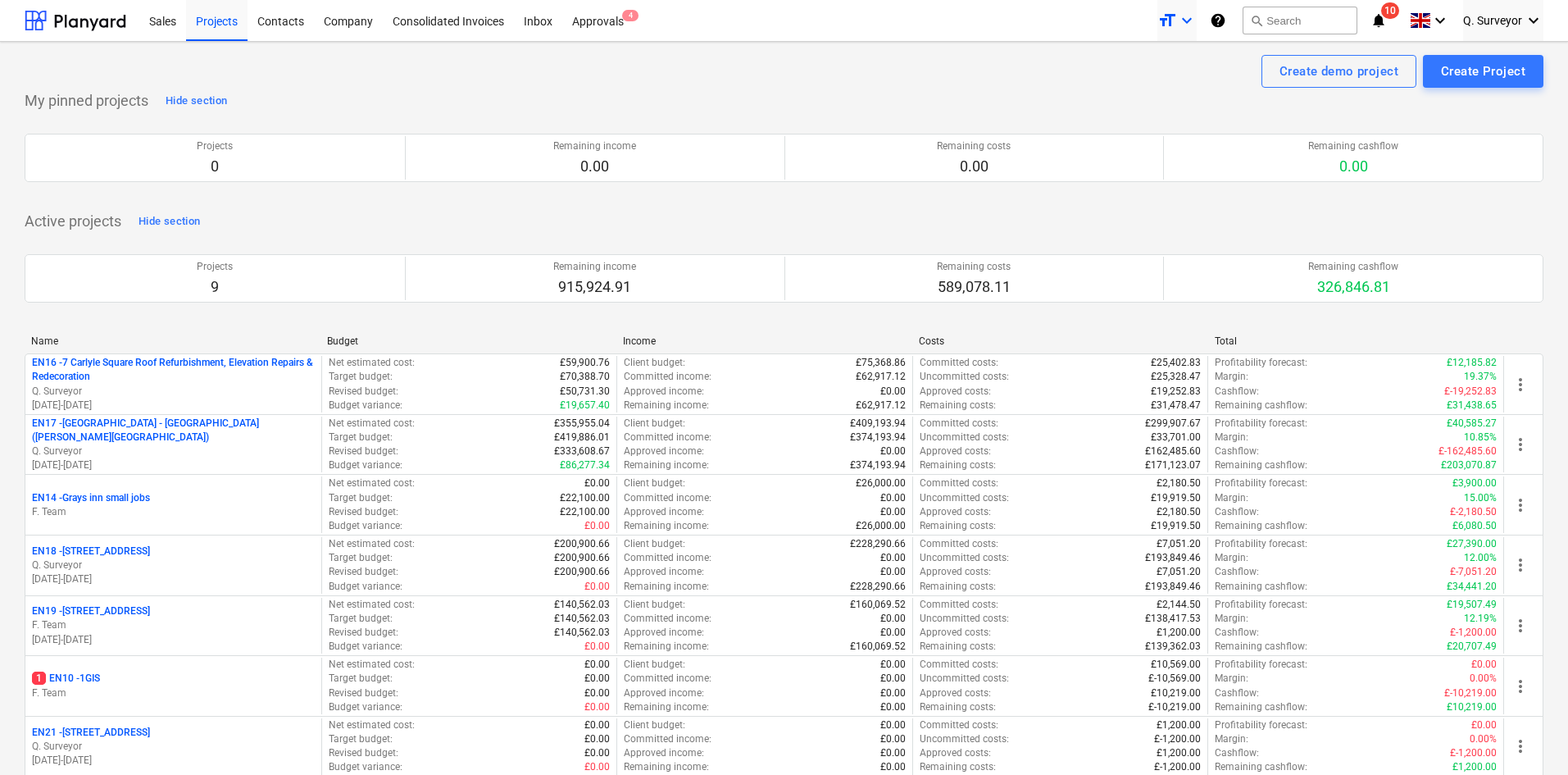
click at [1191, 13] on icon "keyboard_arrow_down" at bounding box center [1186, 20] width 20 height 20
click at [1191, 13] on div at bounding box center [784, 387] width 1568 height 775
click at [1228, 17] on div "help" at bounding box center [1219, 20] width 20 height 20
click at [359, 23] on div "Company" at bounding box center [347, 20] width 69 height 42
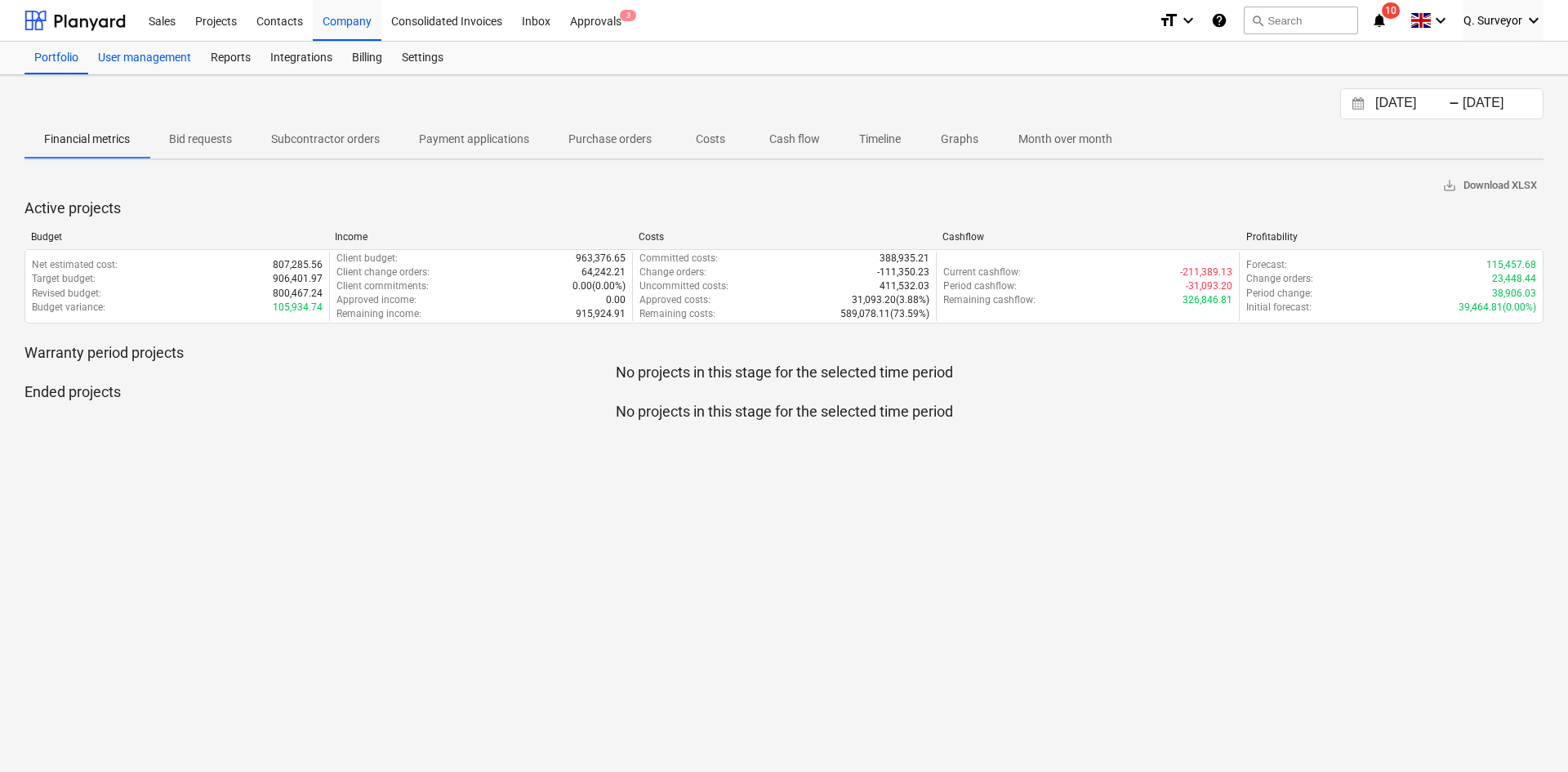
click at [187, 59] on div "User management" at bounding box center [144, 58] width 112 height 33
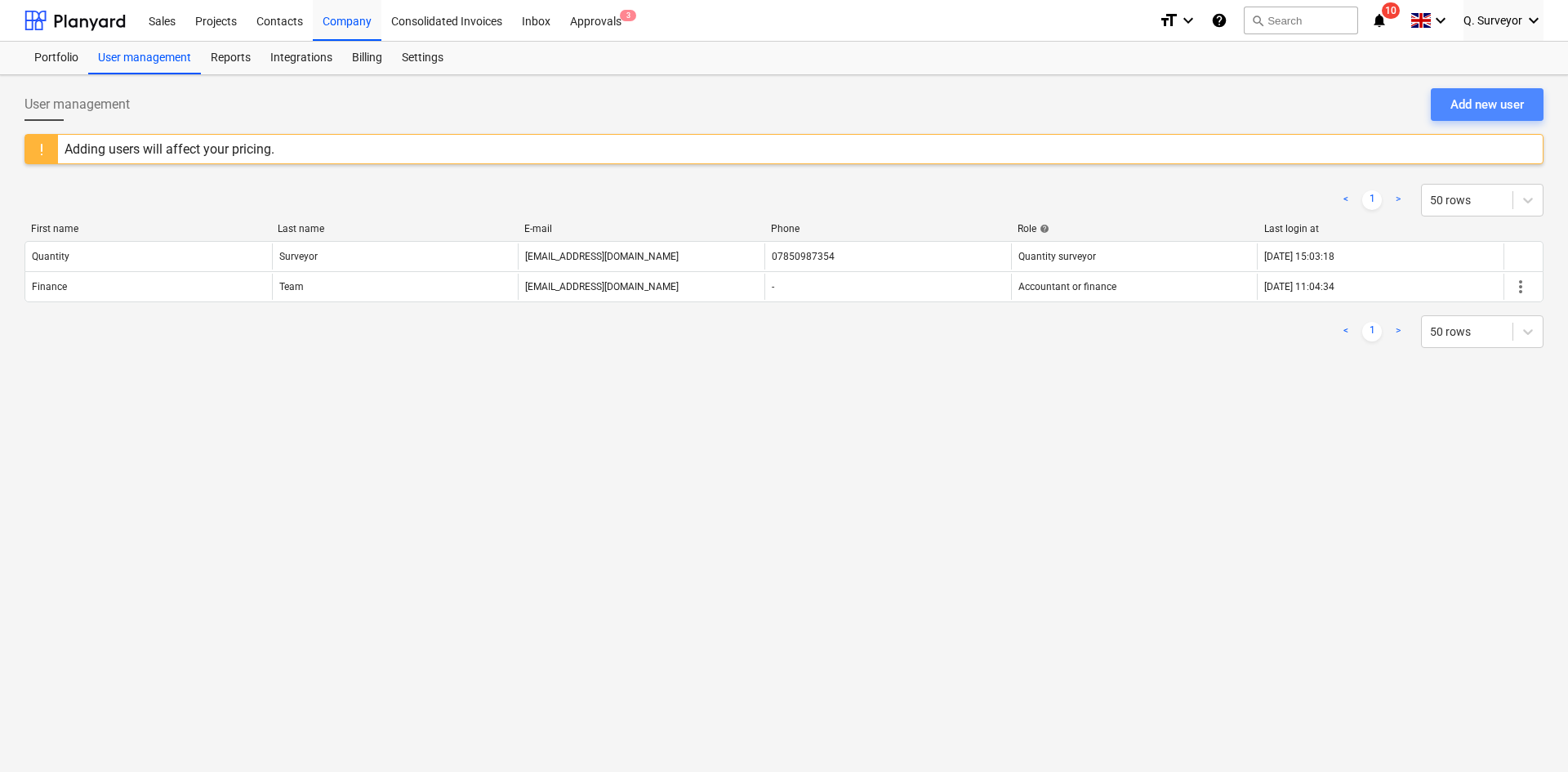
click at [1474, 98] on div "Add new user" at bounding box center [1487, 104] width 74 height 22
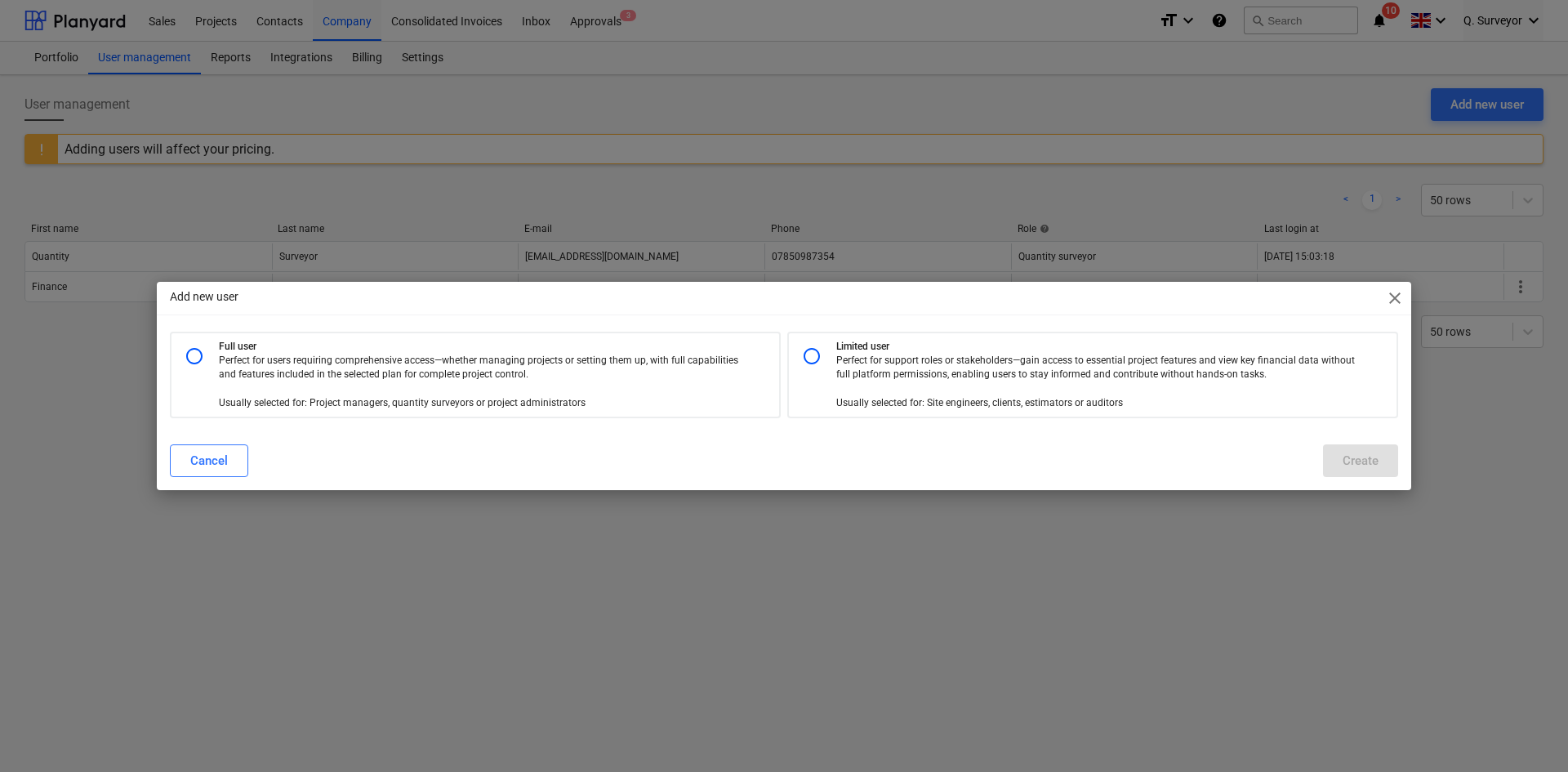
click at [815, 352] on input "radio" at bounding box center [811, 356] width 33 height 33
radio input "true"
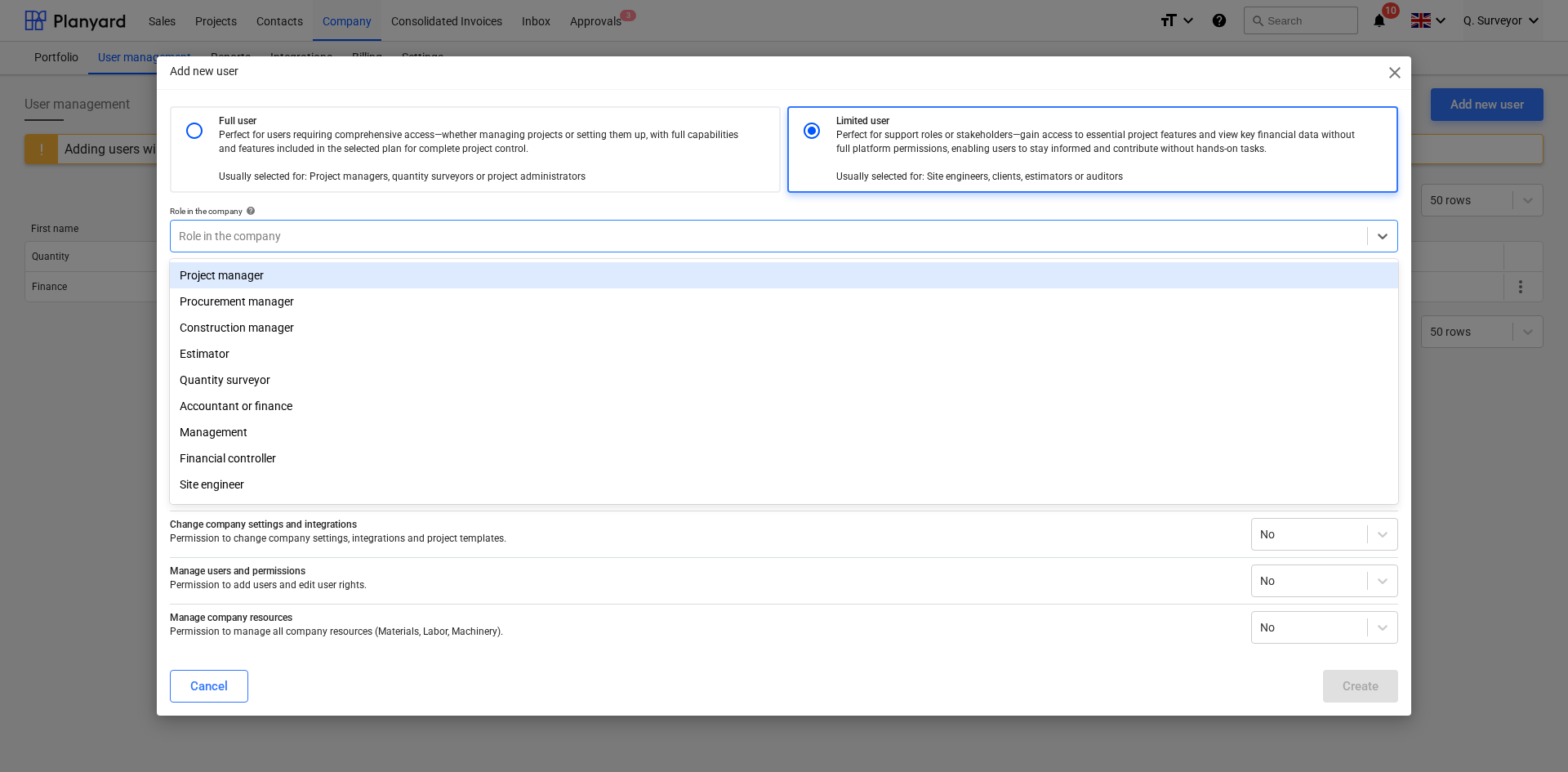
click at [298, 235] on div at bounding box center [768, 236] width 1180 height 16
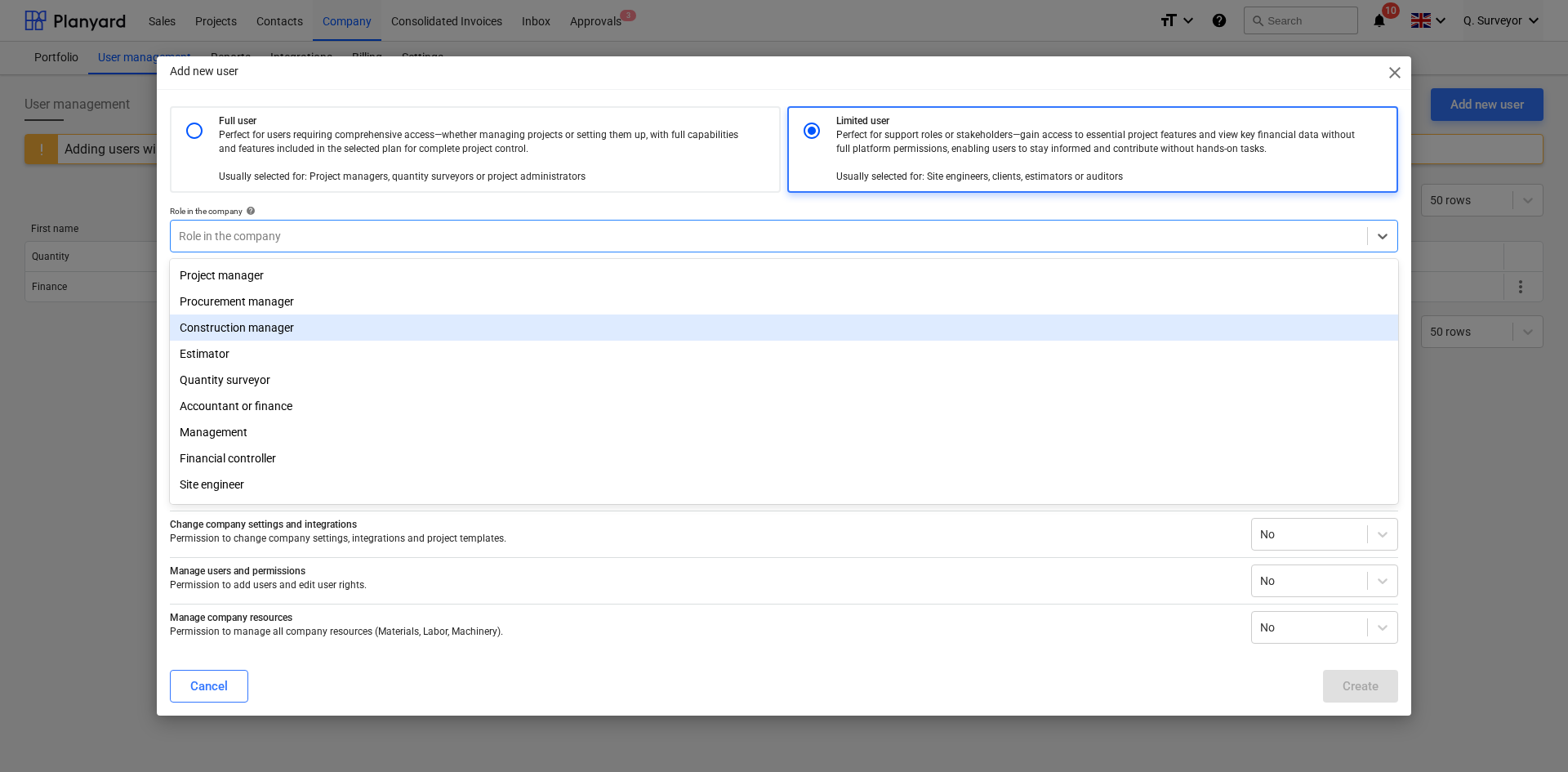
scroll to position [58, 0]
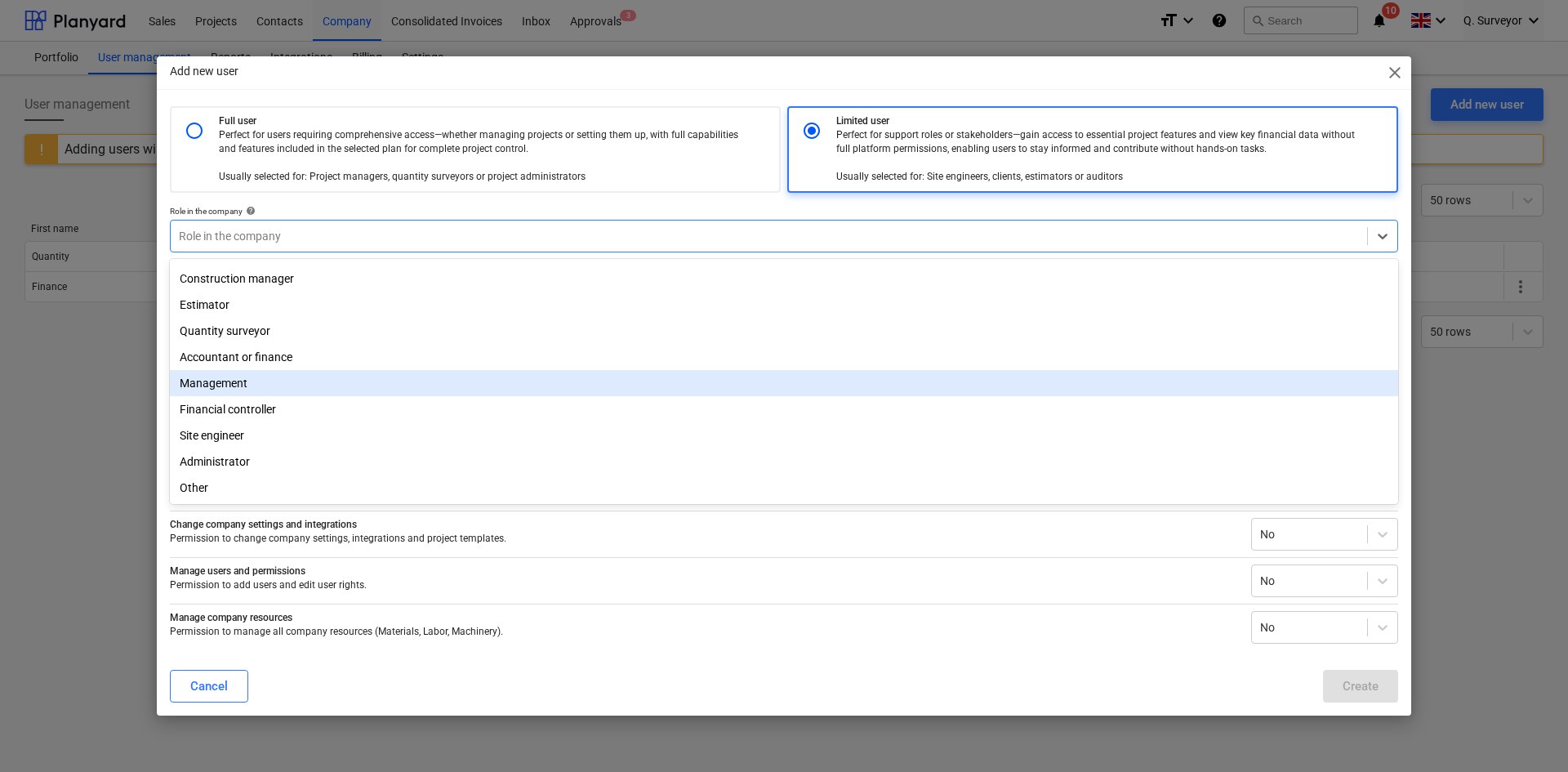
click at [252, 373] on div "Management" at bounding box center [784, 383] width 1228 height 26
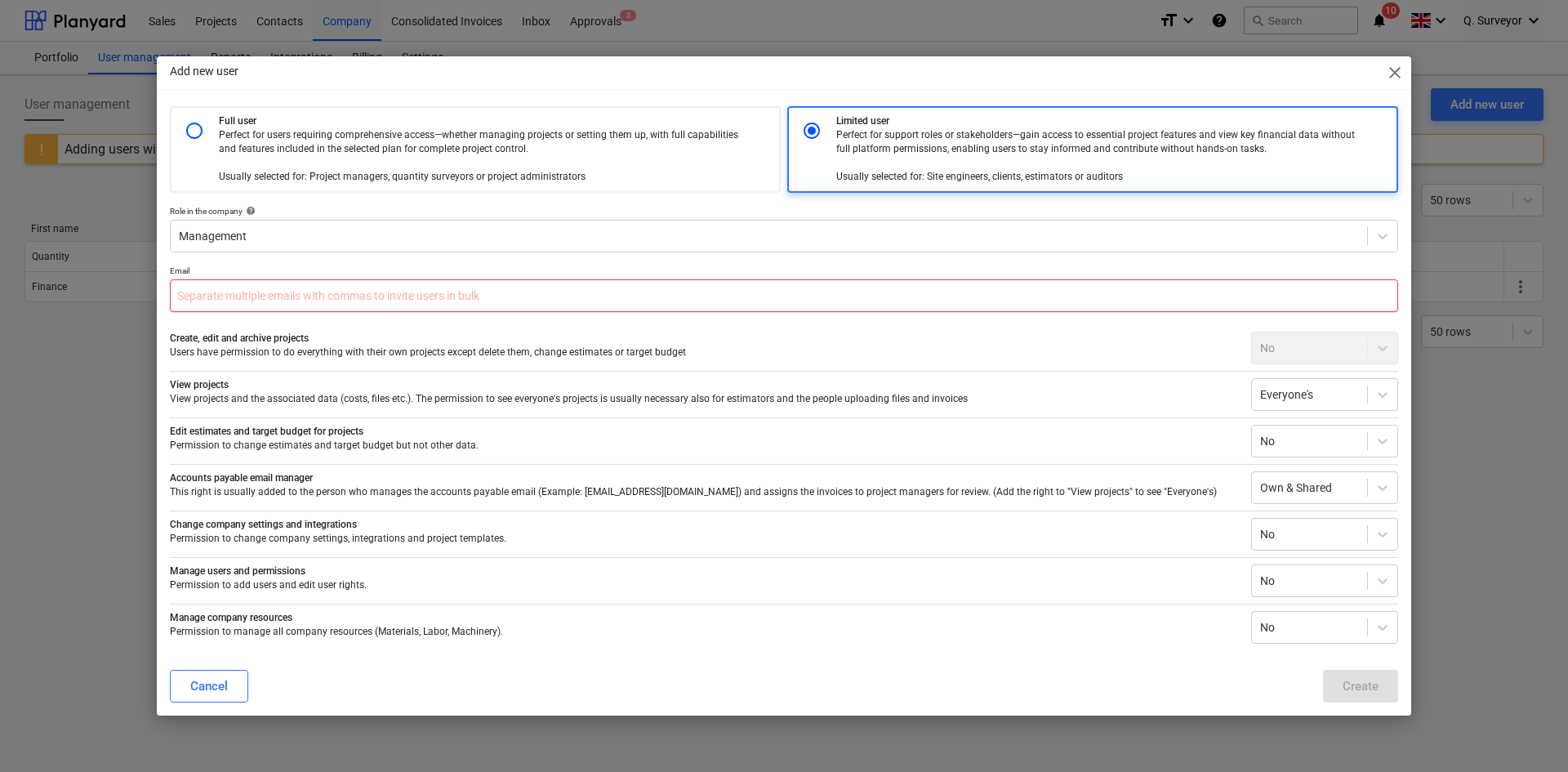
click at [264, 293] on input "text" at bounding box center [784, 296] width 1228 height 33
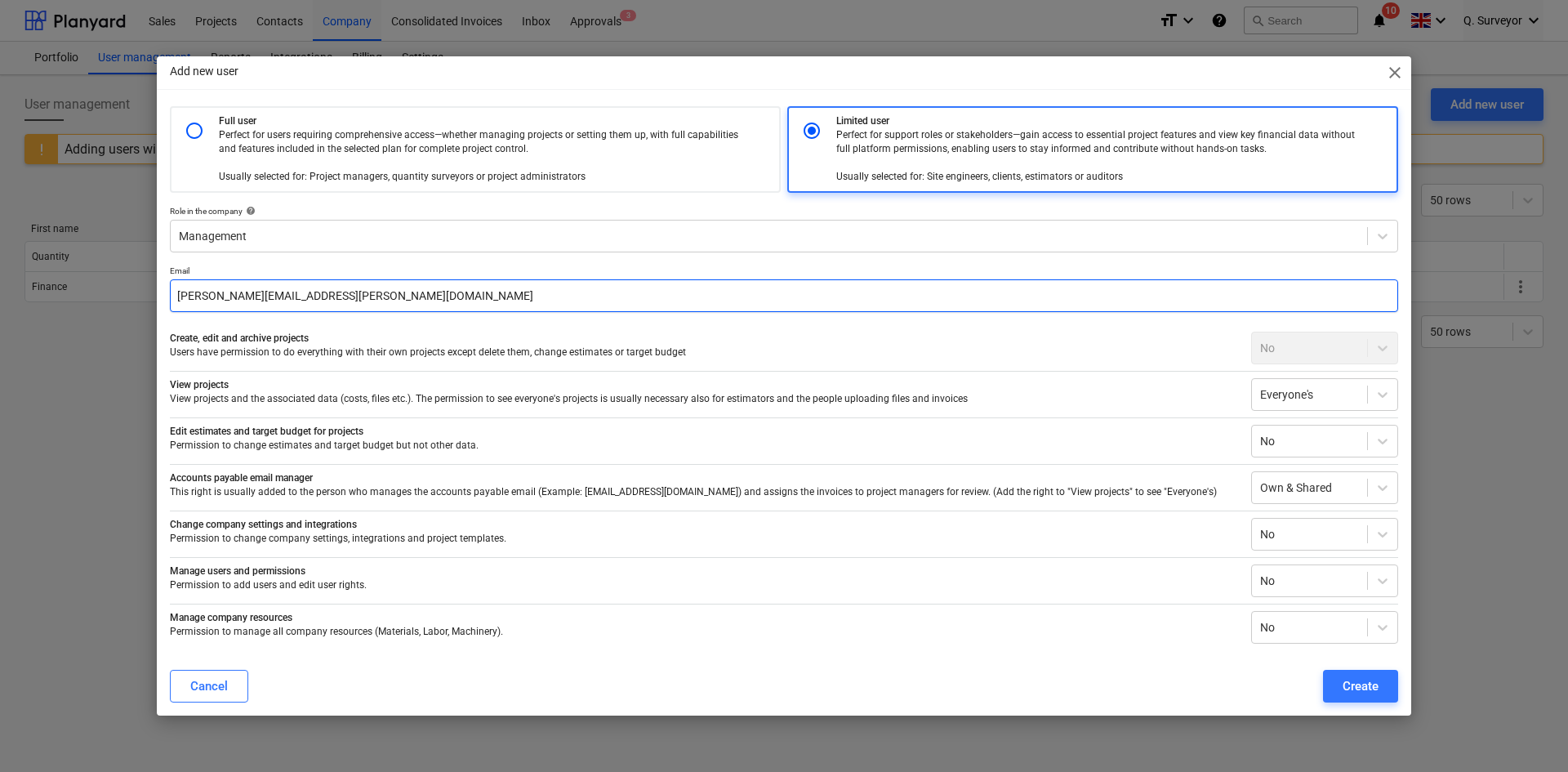
type input "[PERSON_NAME][EMAIL_ADDRESS][PERSON_NAME][DOMAIN_NAME]"
click at [200, 133] on input "radio" at bounding box center [194, 130] width 33 height 33
radio input "true"
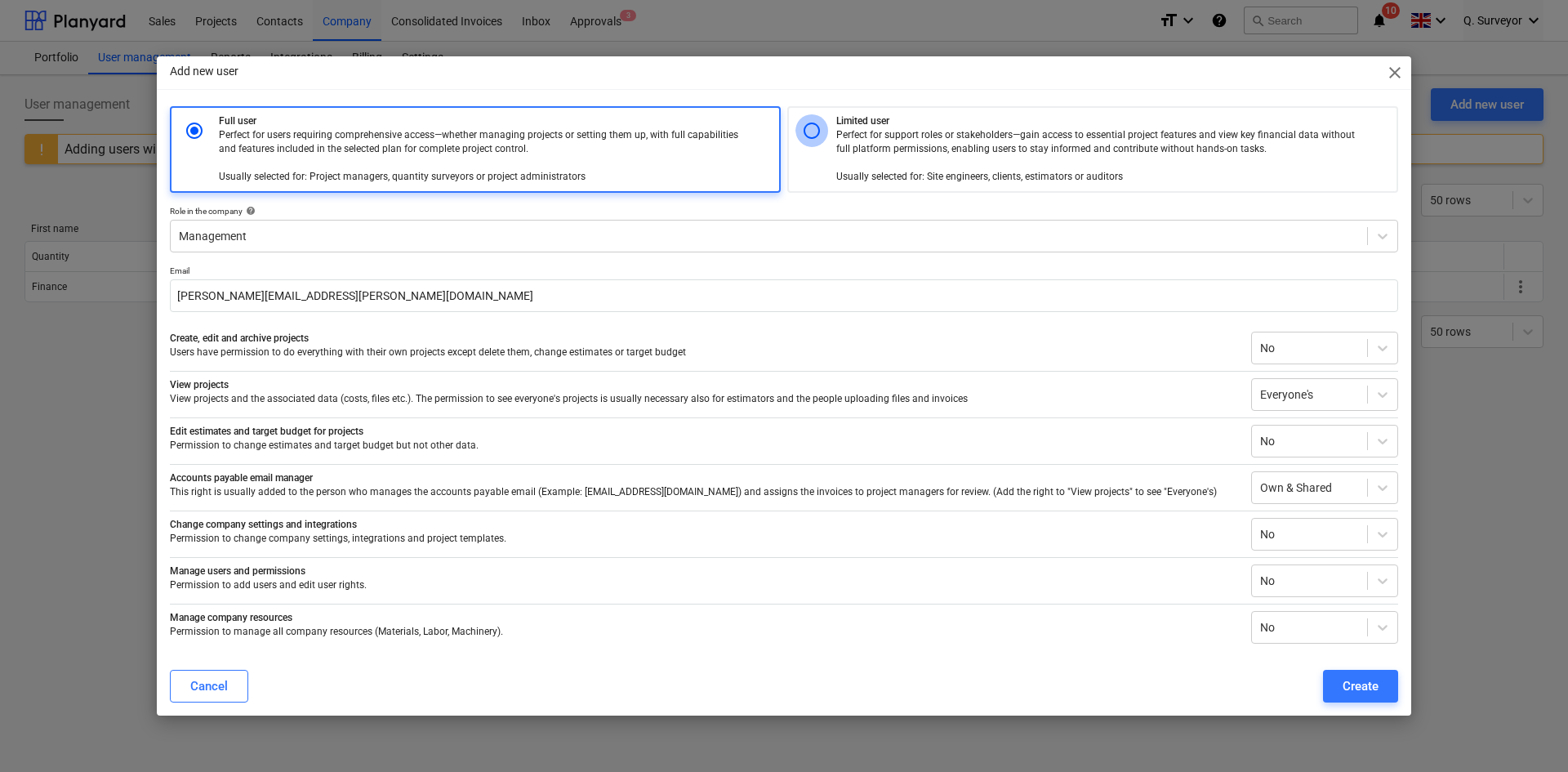
click at [806, 132] on input "radio" at bounding box center [811, 130] width 33 height 33
radio input "true"
radio input "false"
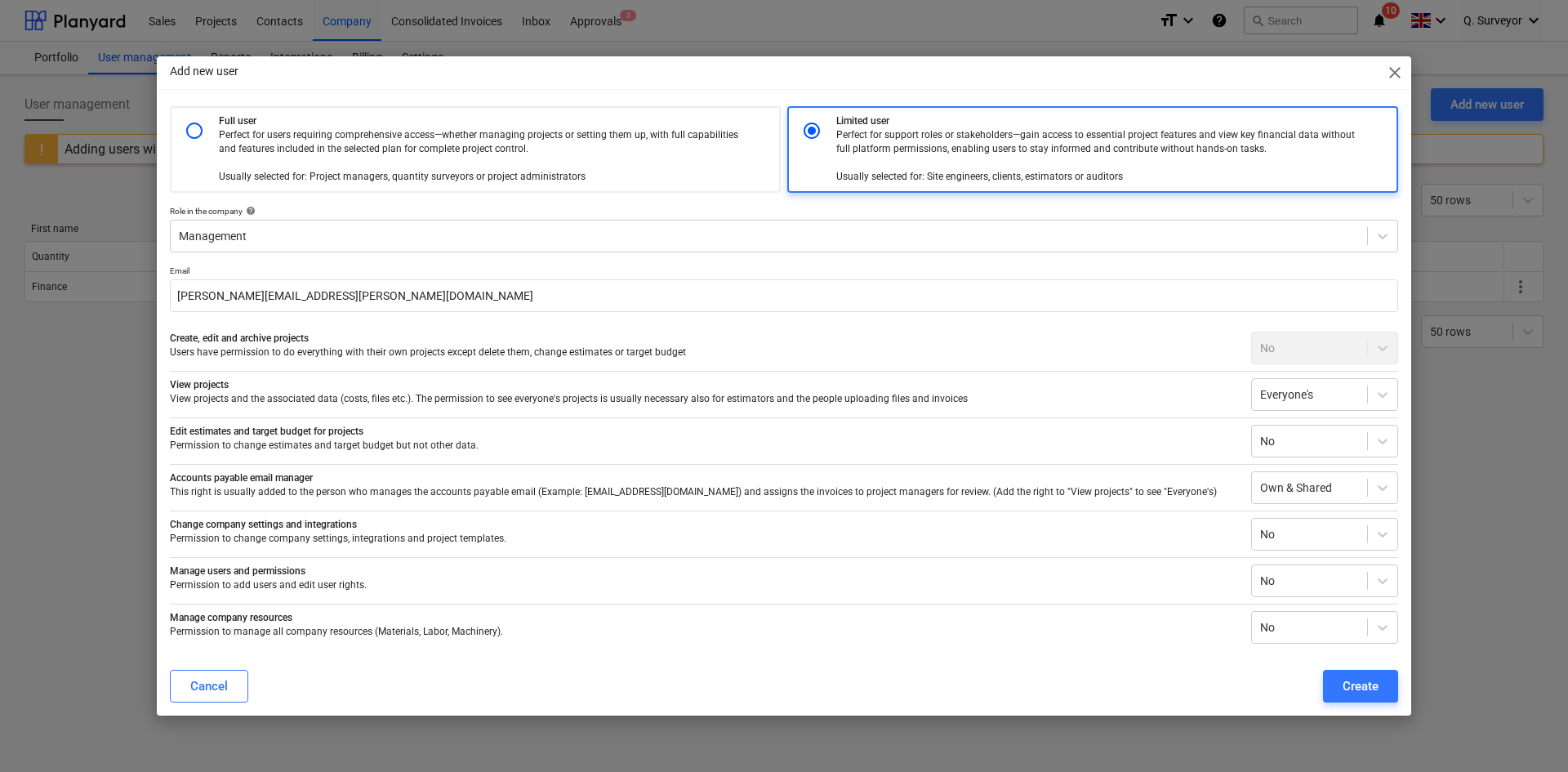
click at [438, 433] on p "Edit estimates and target budget for projects" at bounding box center [704, 431] width 1068 height 14
click at [456, 561] on div "Manage users and permissions Permission to add users and edit user rights. No" at bounding box center [784, 576] width 1228 height 40
click at [1373, 632] on div at bounding box center [1382, 627] width 29 height 29
click at [1296, 689] on div "Yes" at bounding box center [1324, 692] width 147 height 26
click at [1394, 66] on span "close" at bounding box center [1394, 72] width 20 height 20
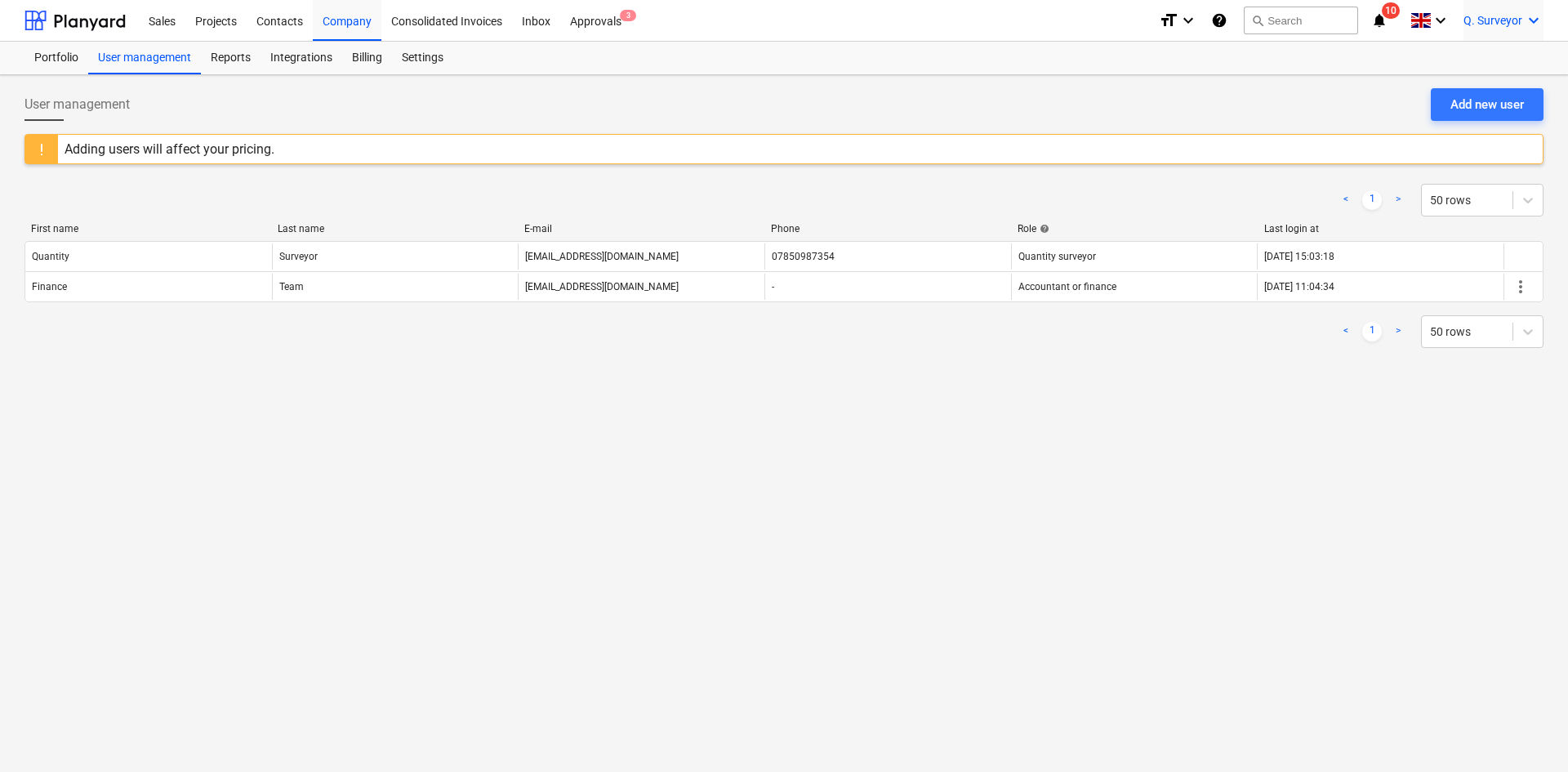
click at [1531, 14] on icon "keyboard_arrow_down" at bounding box center [1533, 20] width 20 height 20
click at [1474, 91] on div "Log out" at bounding box center [1494, 90] width 98 height 26
